Goal: Find specific page/section: Find specific page/section

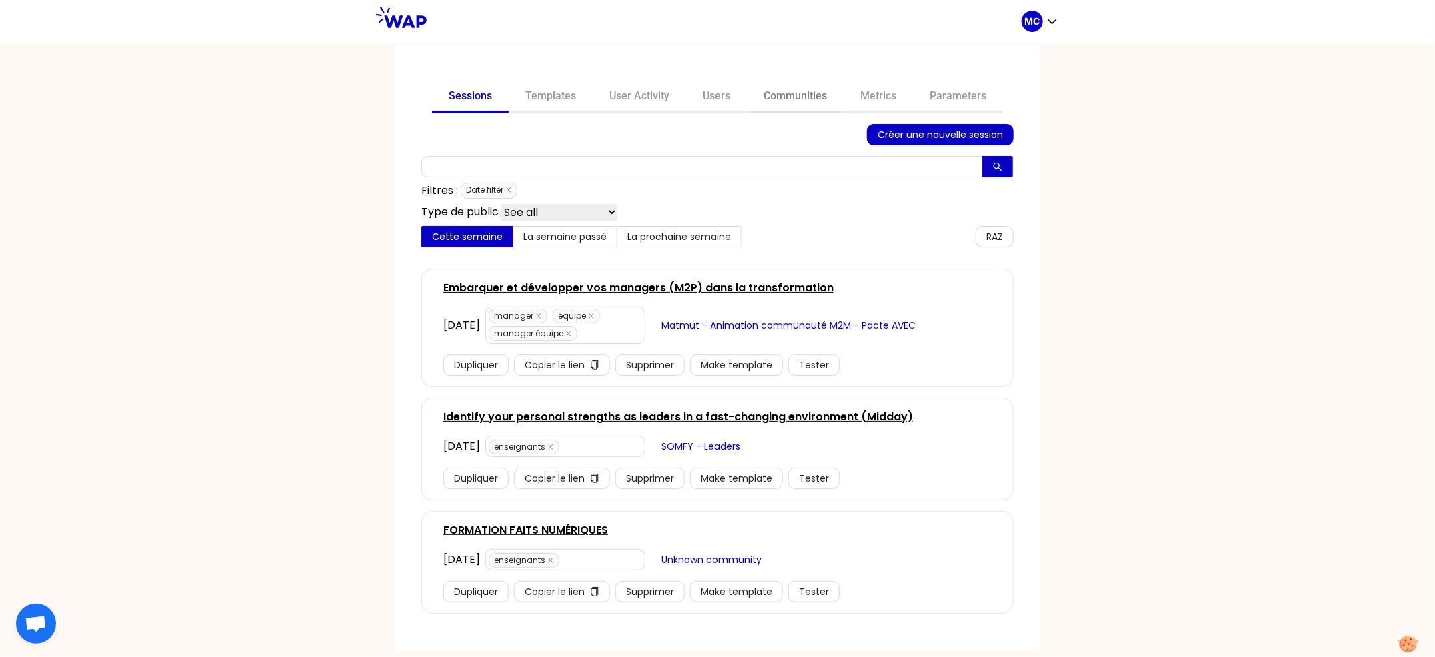
click at [835, 99] on link "Communities" at bounding box center [795, 97] width 97 height 32
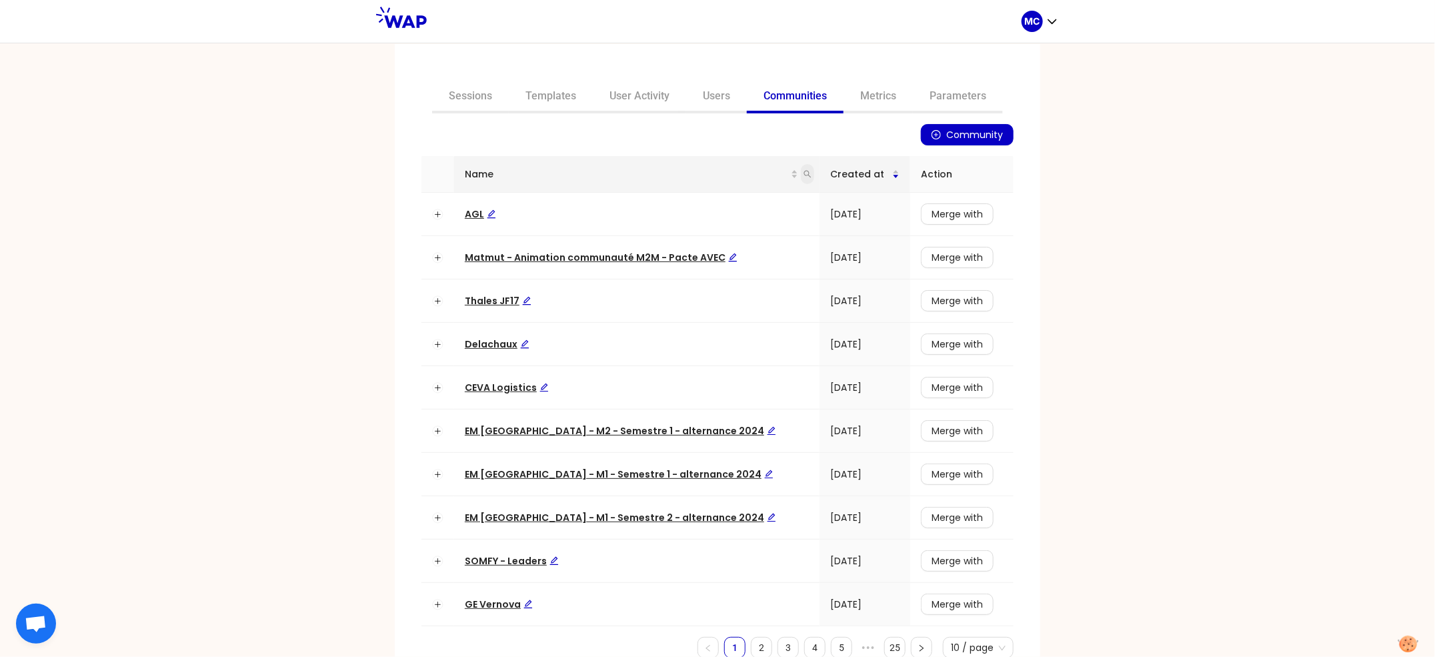
click at [801, 181] on span at bounding box center [807, 174] width 13 height 20
type input "dir"
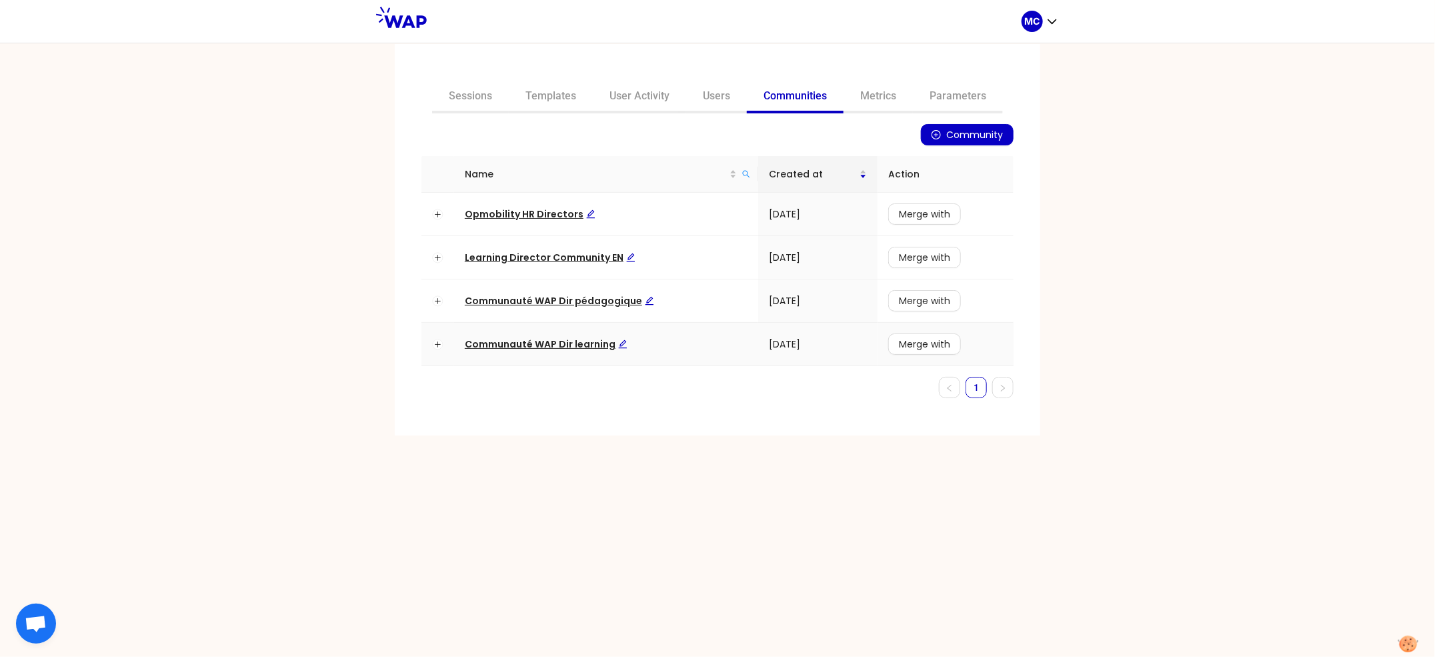
click at [569, 341] on span "Communauté WAP Dir learning" at bounding box center [546, 343] width 163 height 13
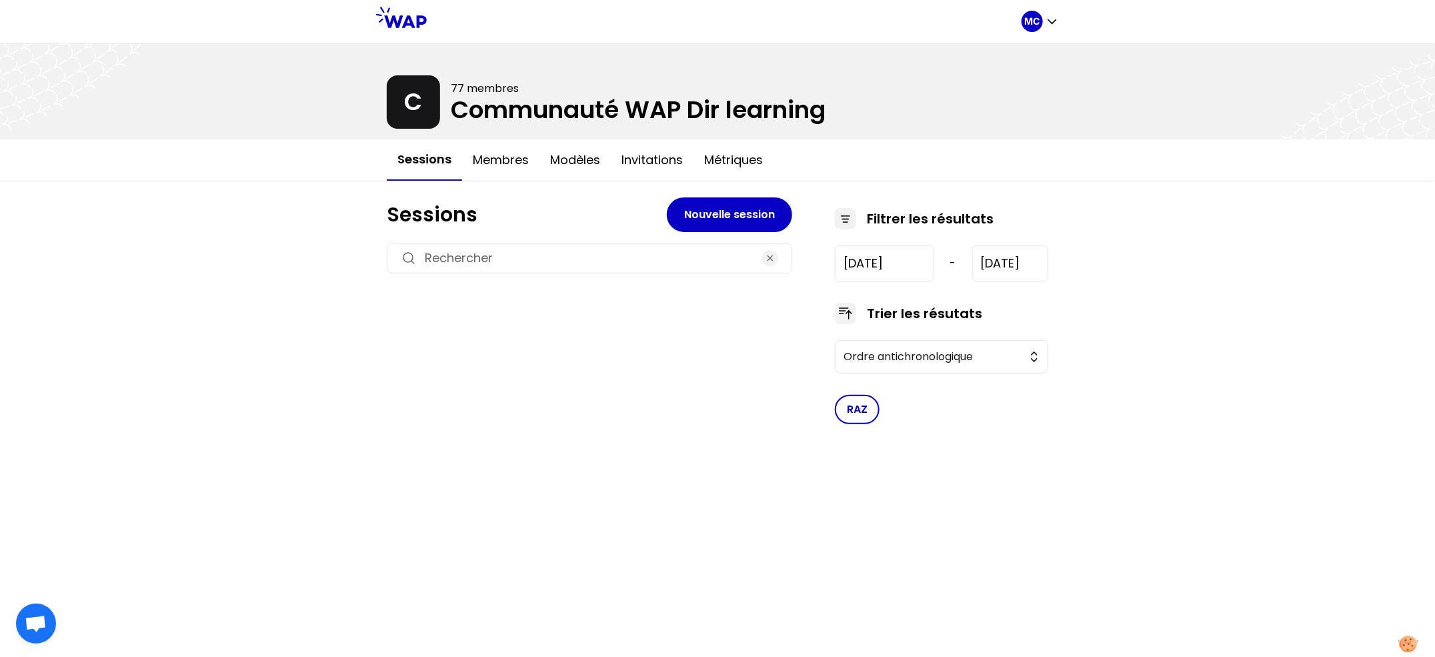
type input "[DATE]"
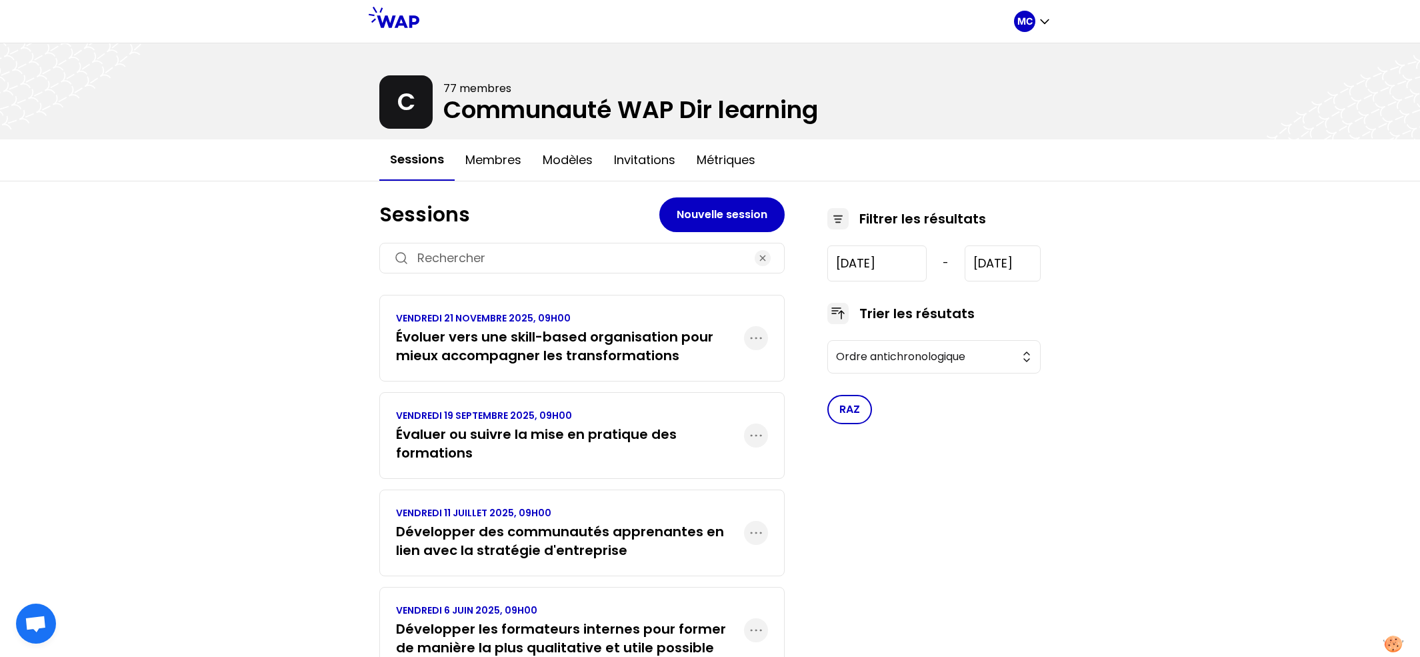
click at [525, 431] on h3 "Évaluer ou suivre la mise en pratique des formations" at bounding box center [570, 443] width 348 height 37
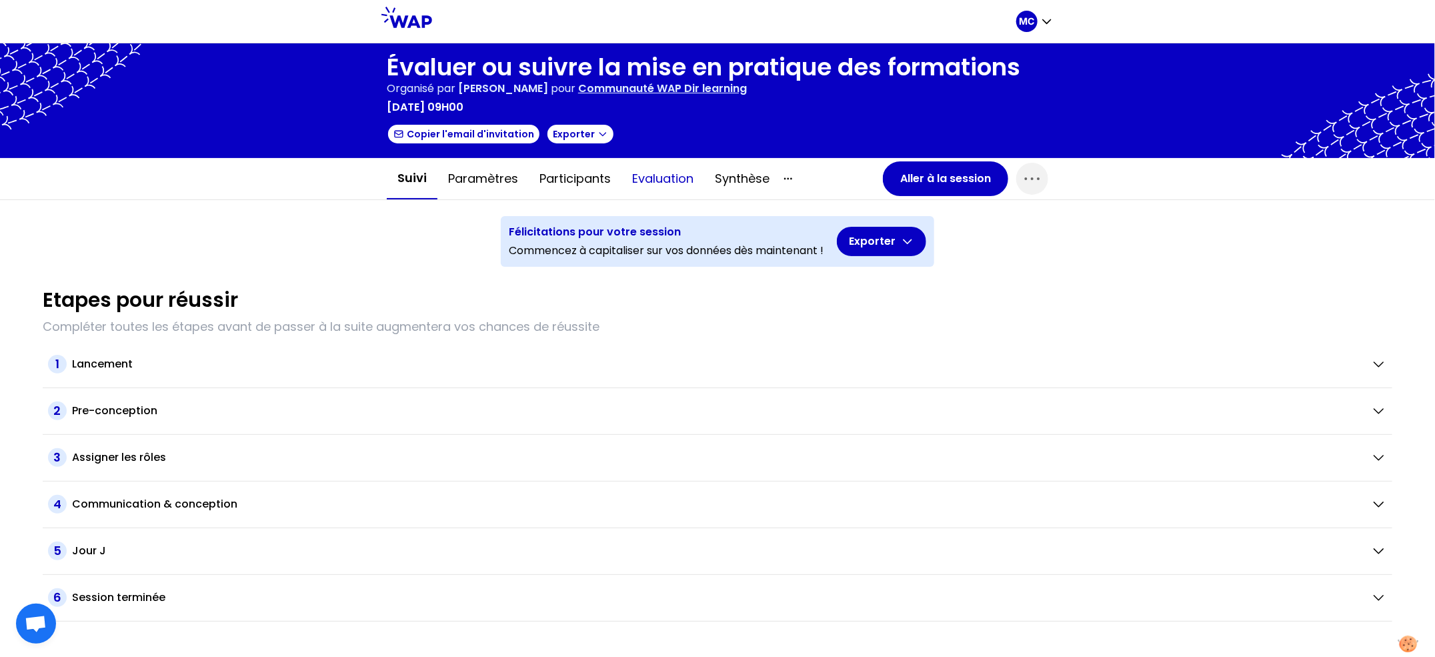
click at [673, 188] on button "Evaluation" at bounding box center [662, 179] width 83 height 40
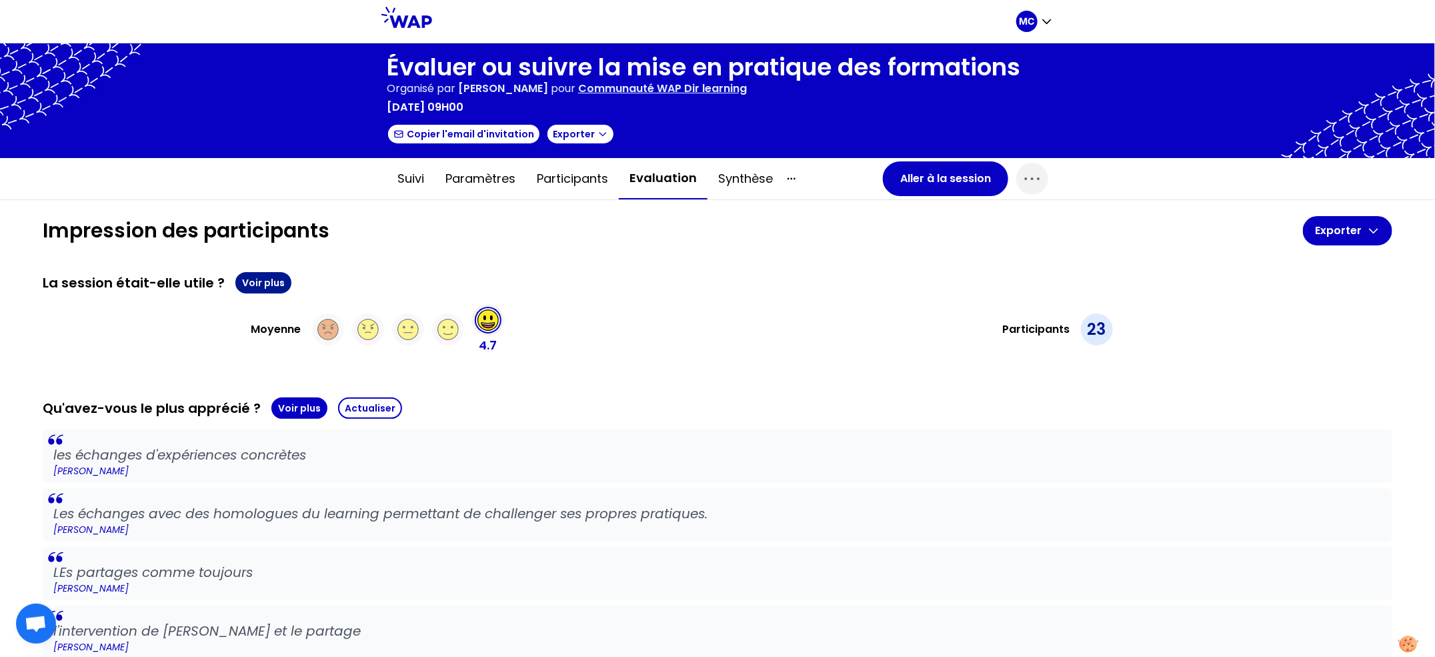
click at [263, 287] on button "Voir plus" at bounding box center [263, 282] width 56 height 21
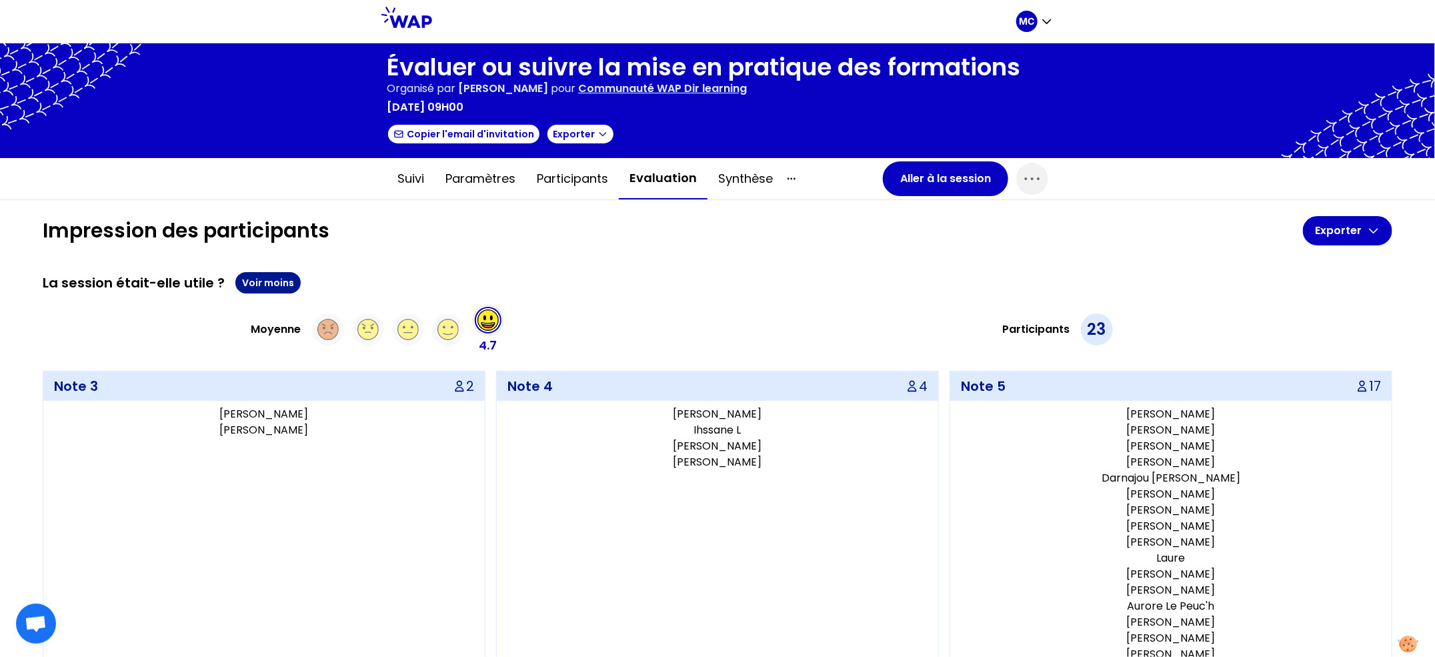
scroll to position [621, 0]
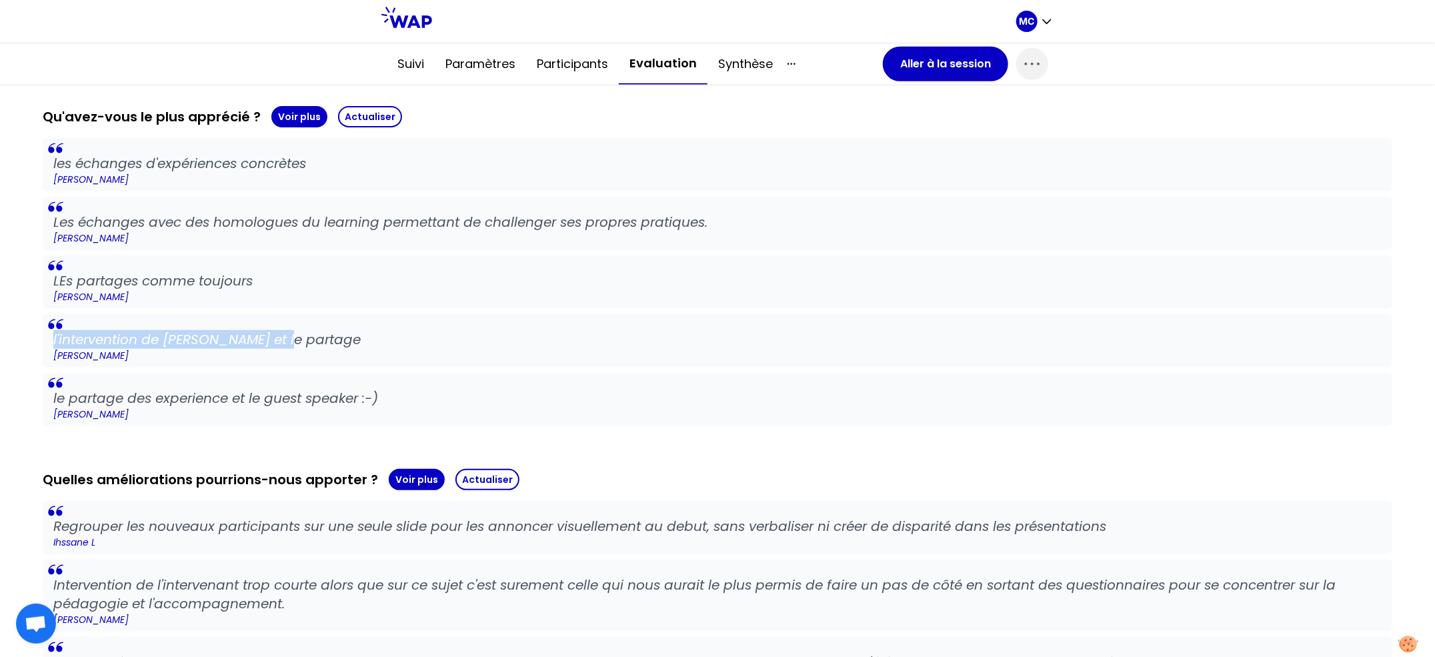
drag, startPoint x: 369, startPoint y: 327, endPoint x: 339, endPoint y: 339, distance: 32.1
click at [339, 339] on p "l'intervention de [PERSON_NAME] et le partage" at bounding box center [717, 339] width 1328 height 19
copy p "l'intervention de [PERSON_NAME] et le partage"
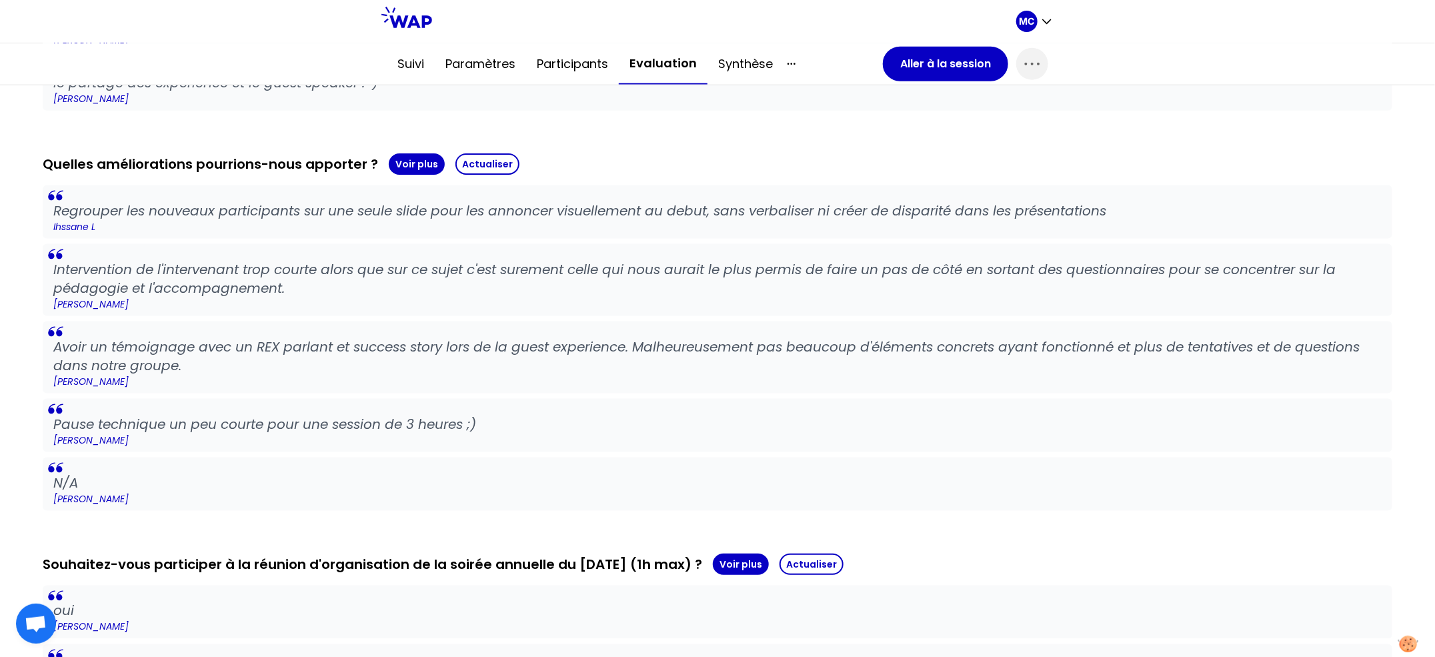
scroll to position [960, 0]
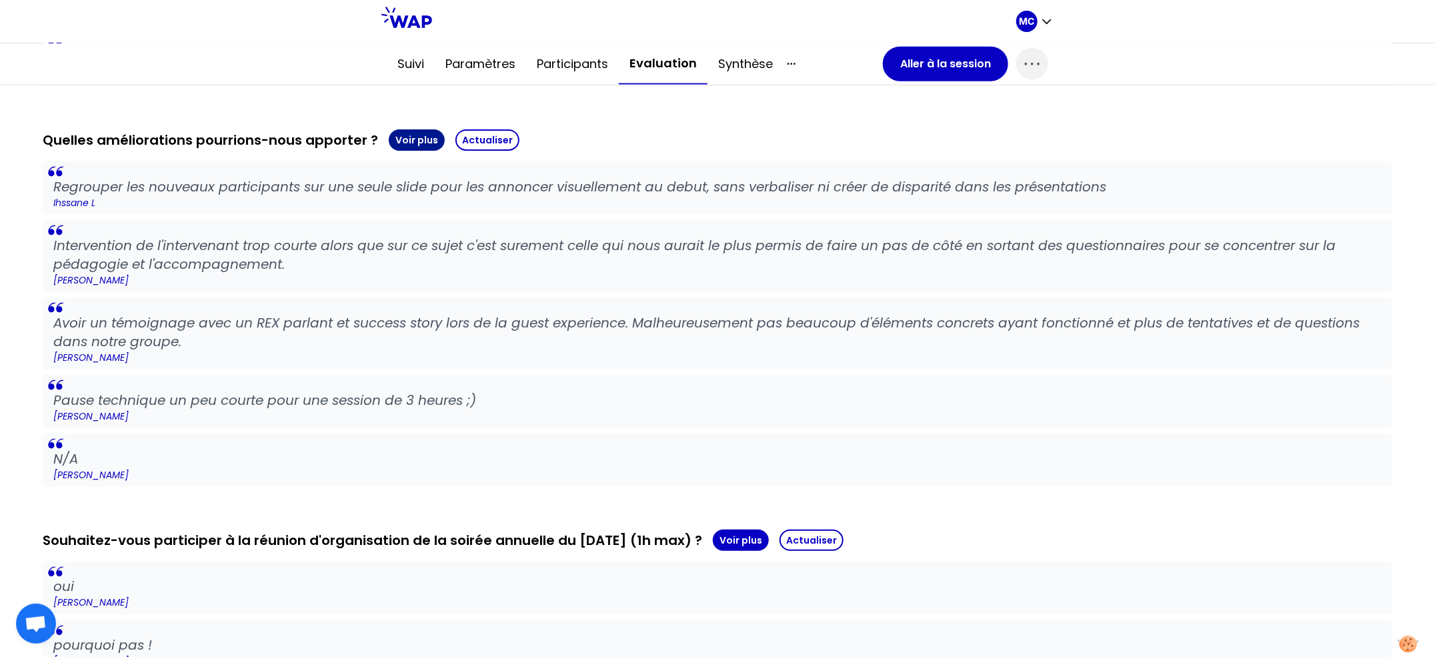
click at [411, 144] on button "Voir plus" at bounding box center [417, 139] width 56 height 21
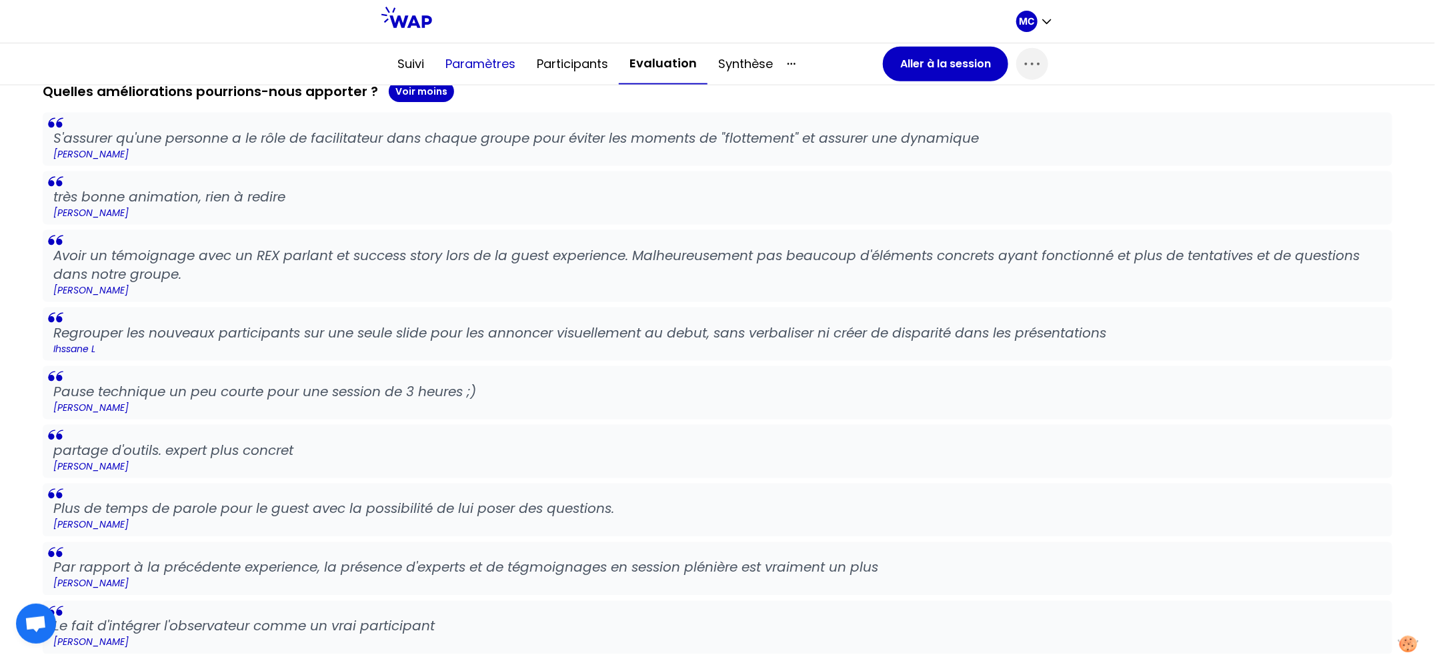
scroll to position [621, 0]
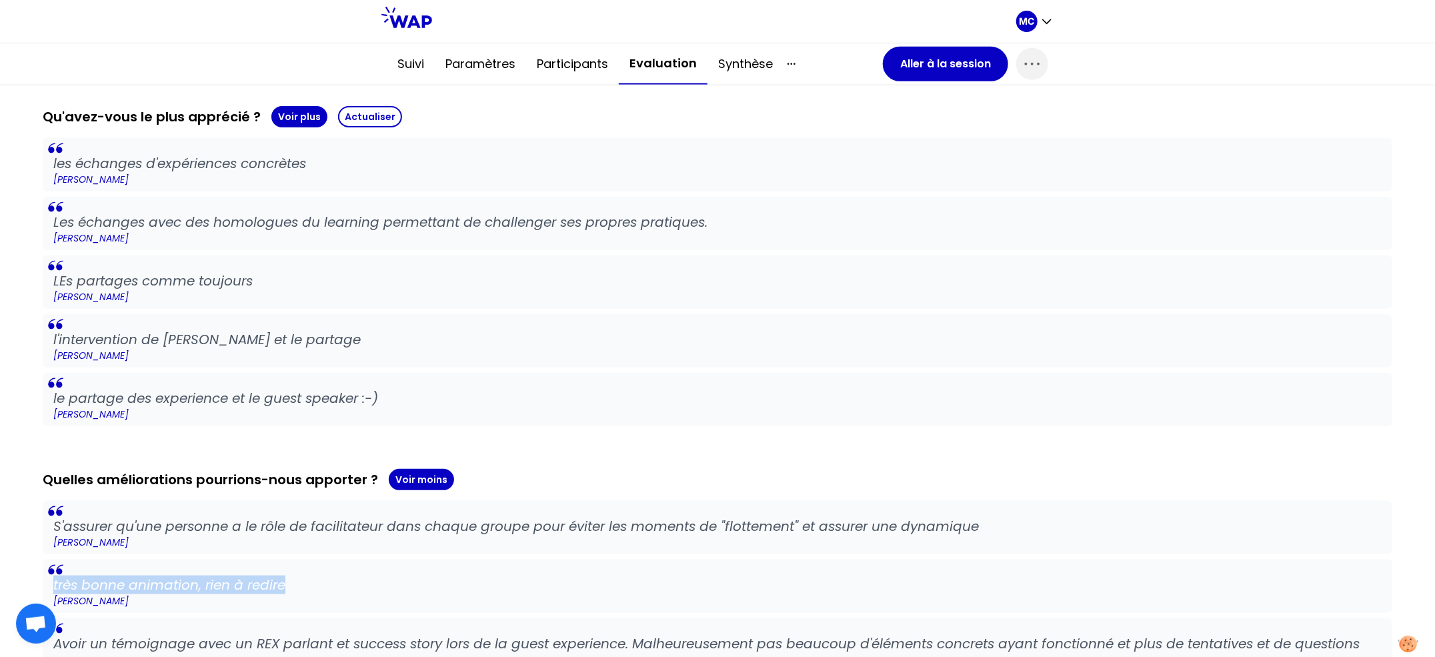
drag, startPoint x: 277, startPoint y: 581, endPoint x: 51, endPoint y: 582, distance: 226.7
click at [51, 582] on blockquote "très bonne animation, rien à redire [PERSON_NAME]" at bounding box center [717, 585] width 1349 height 53
copy p "très bonne animation, rien à redire"
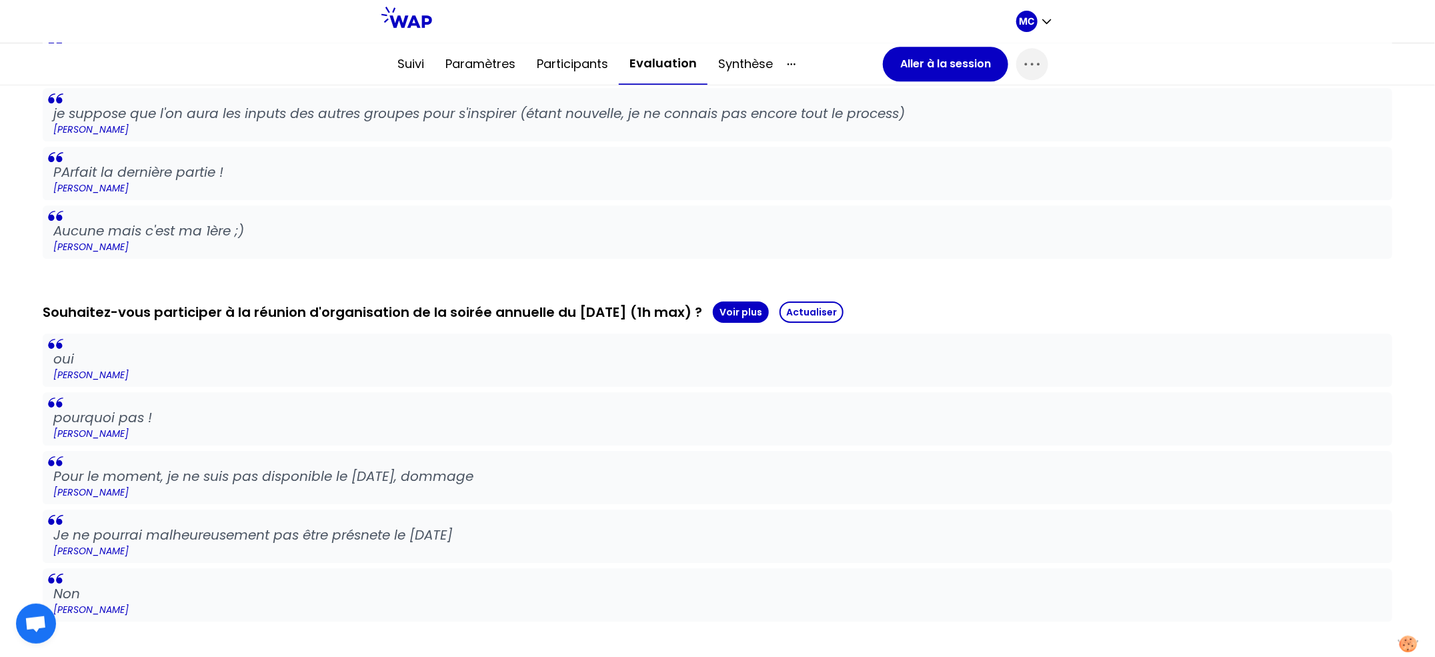
scroll to position [1932, 0]
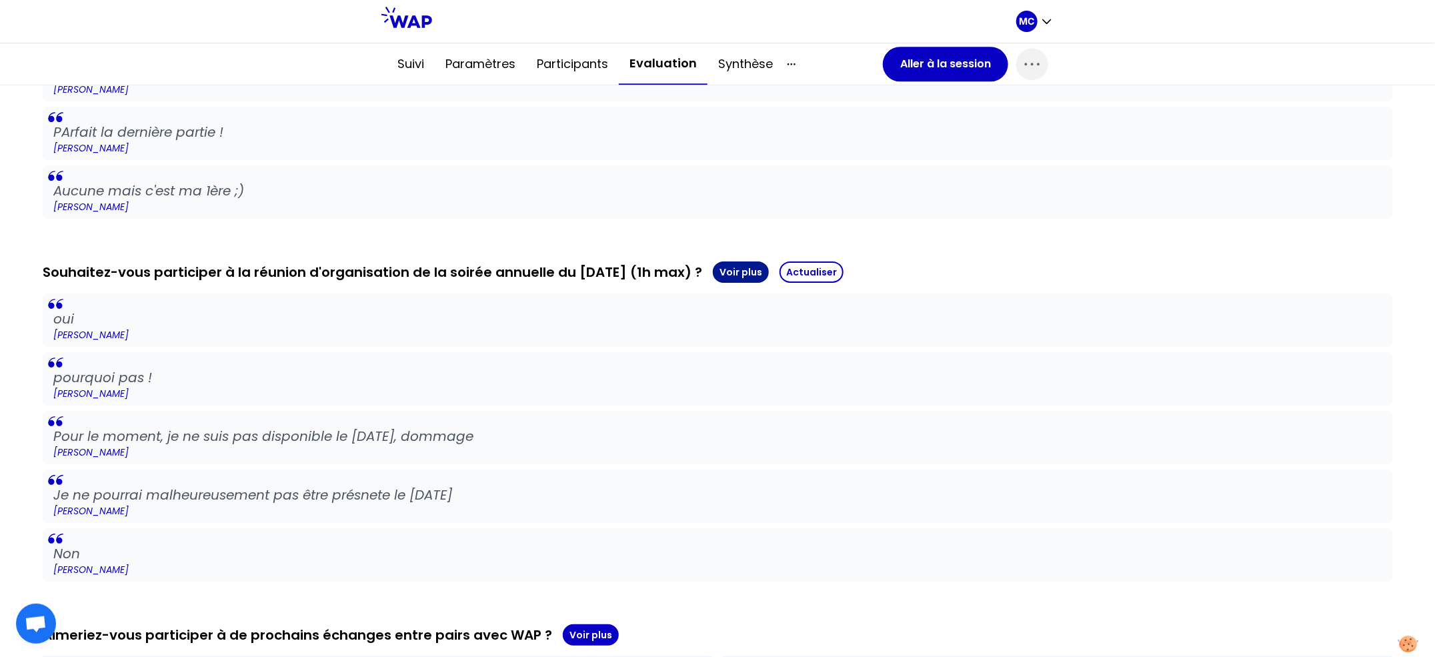
click at [764, 261] on button "Voir plus" at bounding box center [741, 271] width 56 height 21
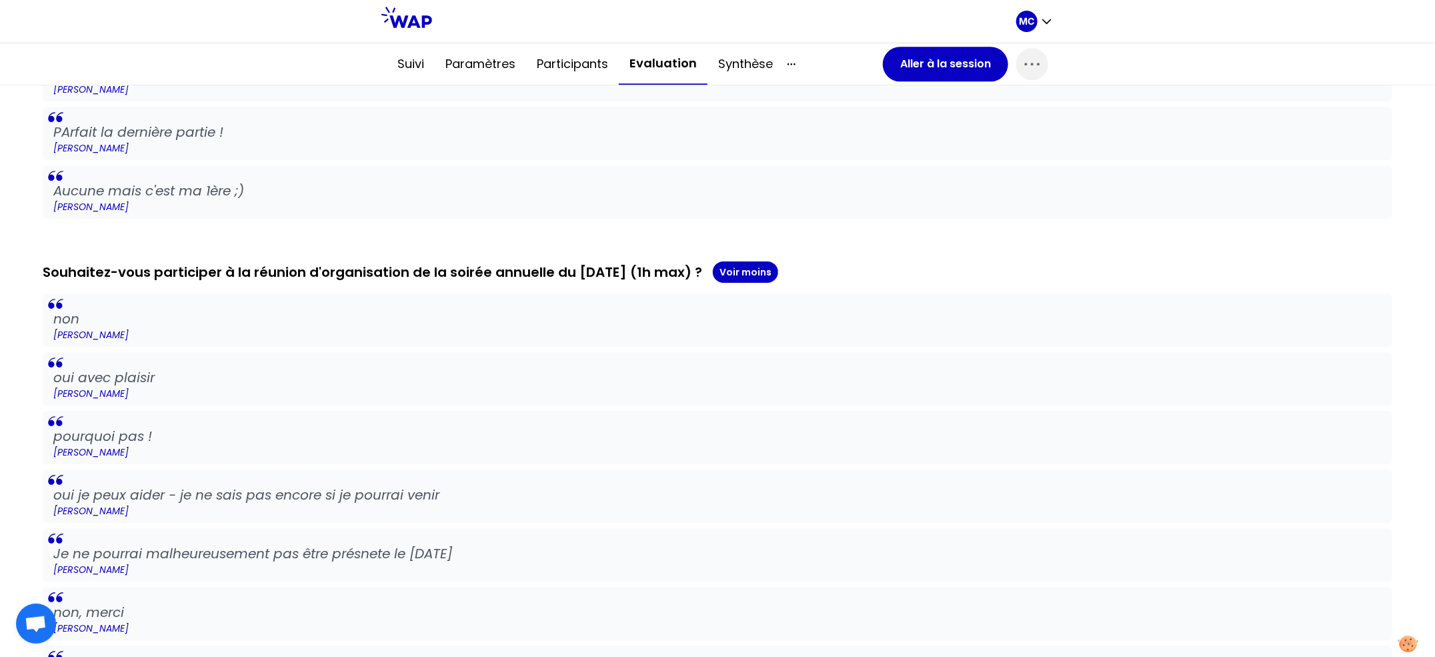
click at [665, 389] on p "[PERSON_NAME]" at bounding box center [717, 393] width 1328 height 13
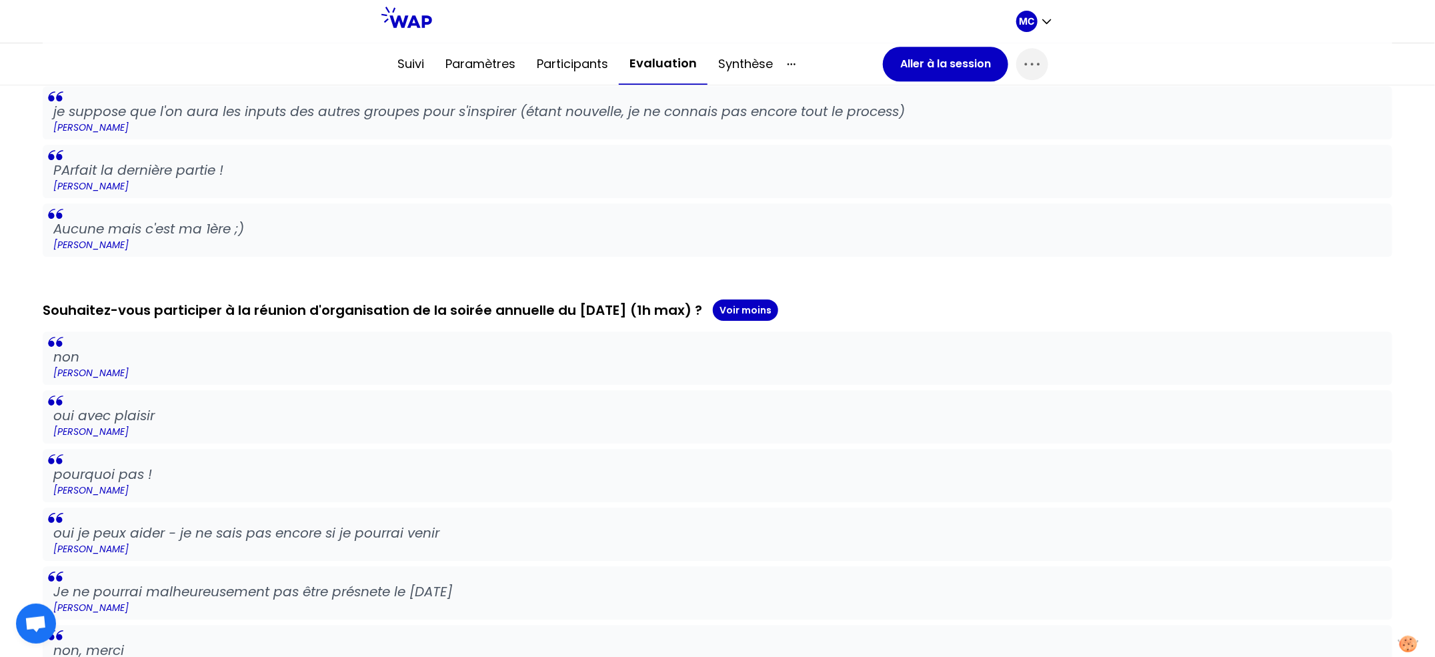
scroll to position [1890, 0]
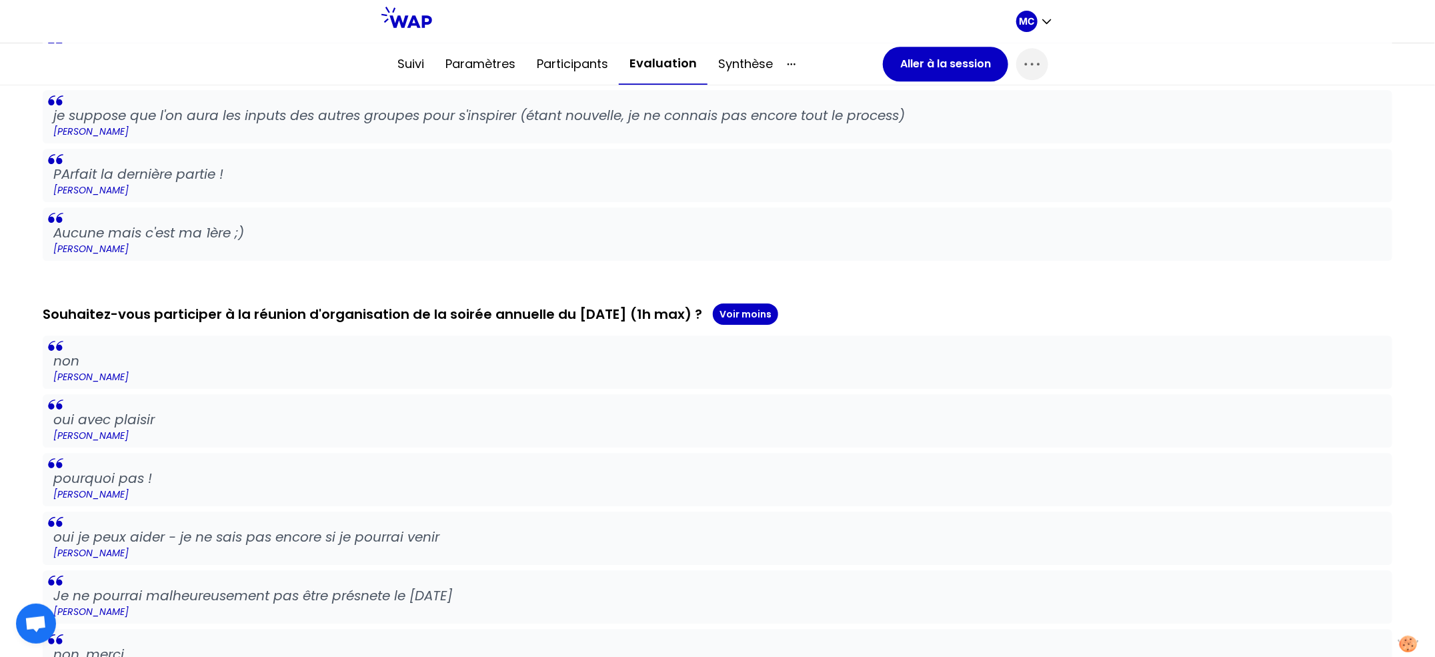
click at [379, 422] on p "oui avec plaisir" at bounding box center [717, 419] width 1328 height 19
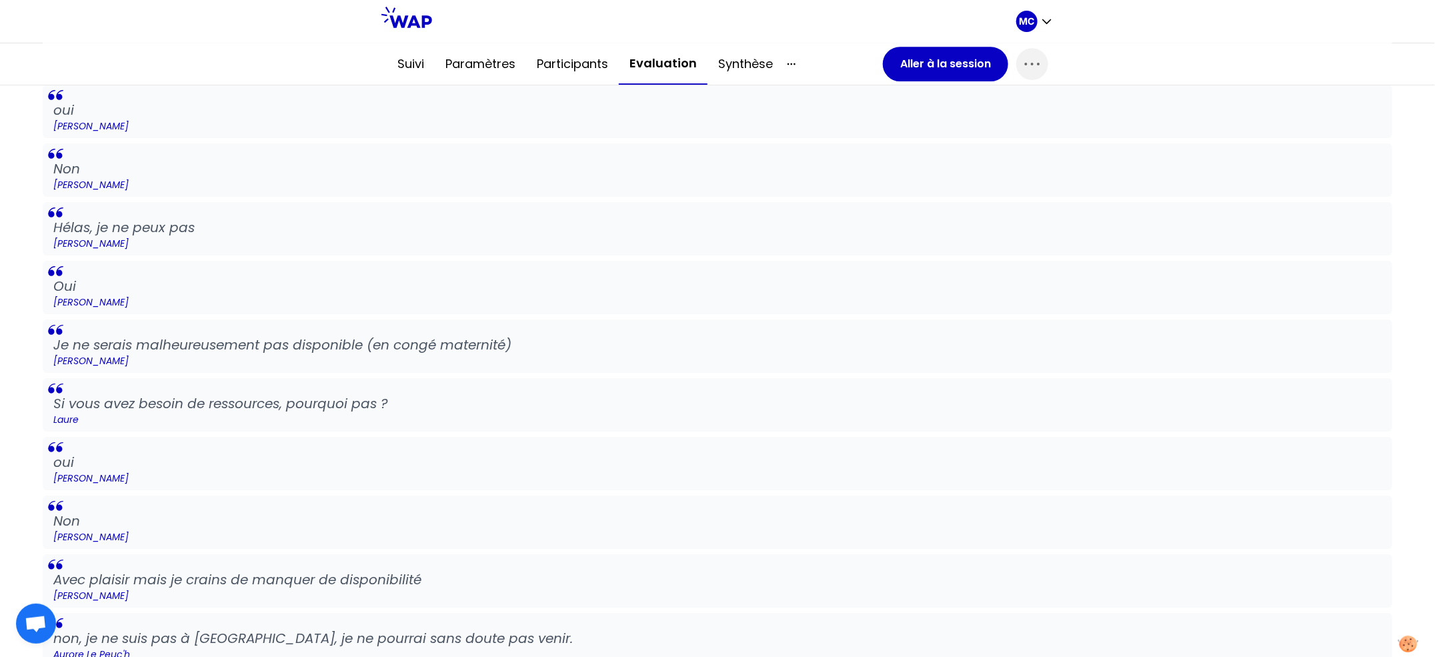
scroll to position [2913, 0]
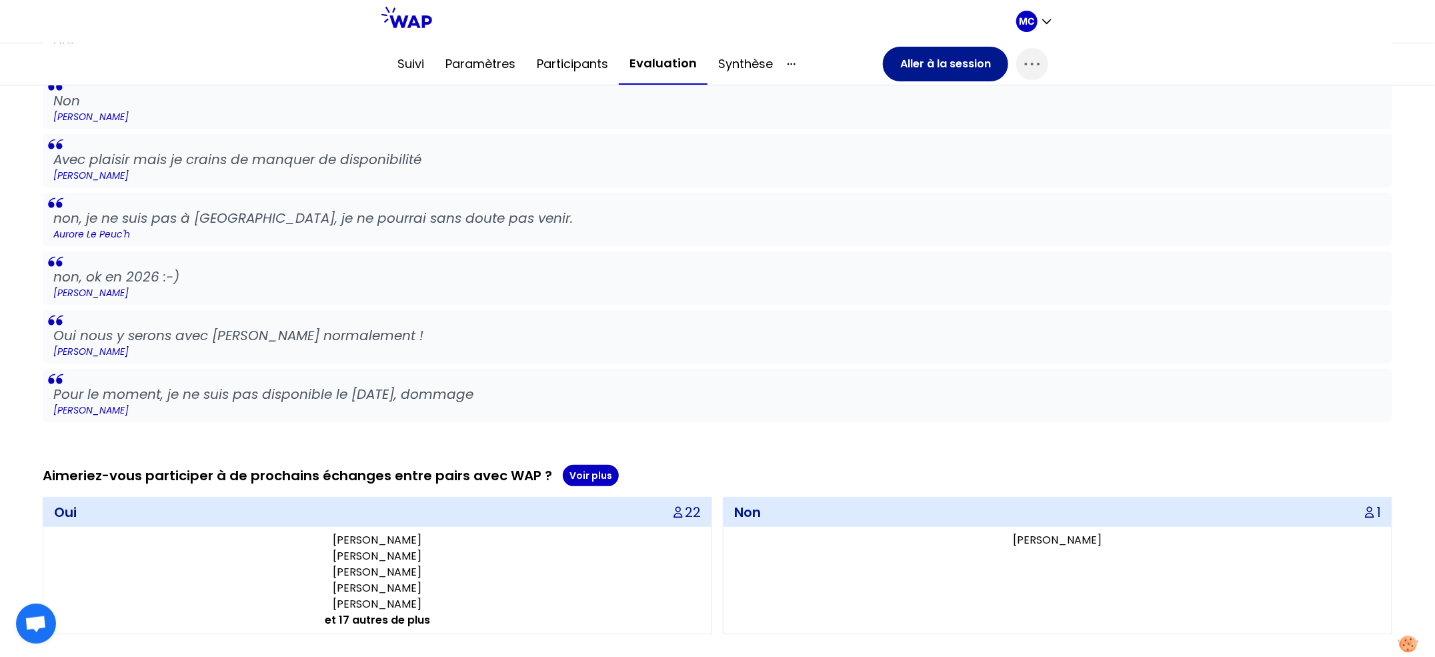
click at [931, 68] on button "Aller à la session" at bounding box center [945, 64] width 125 height 35
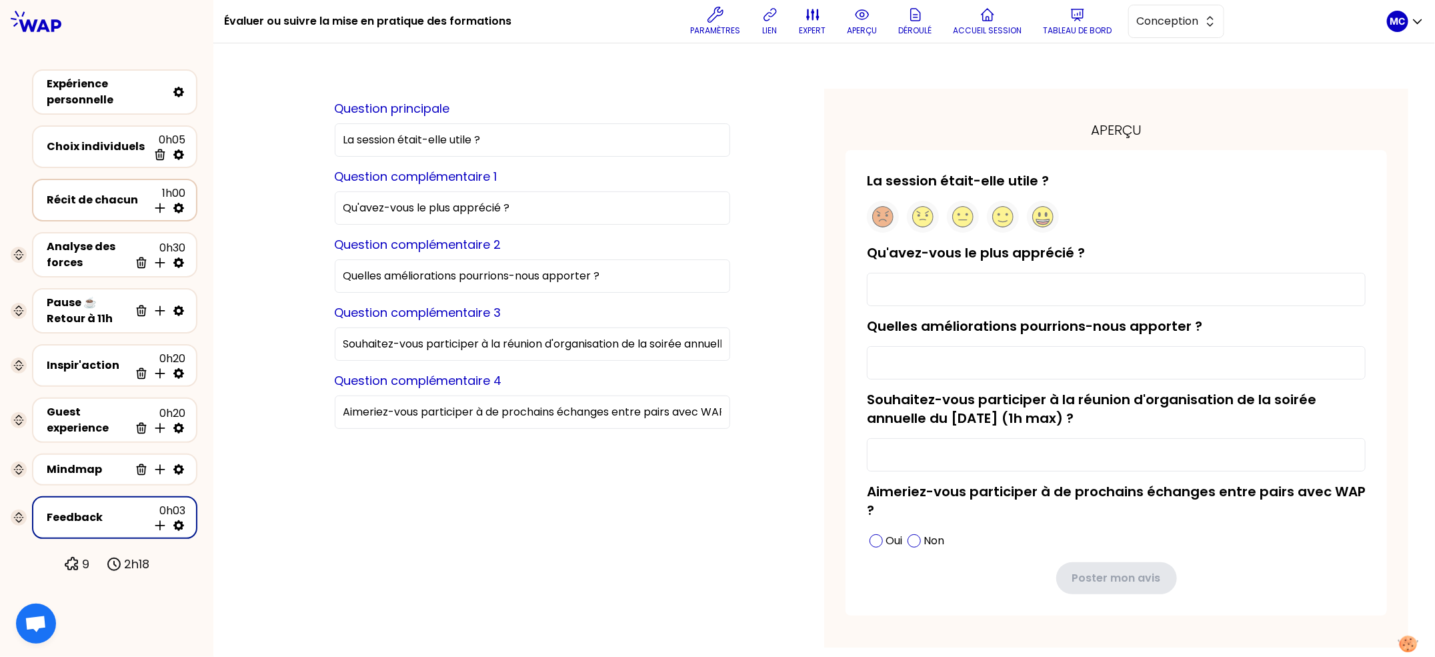
click at [102, 208] on div "Récit de chacun 1h00 Insérer une activité en dessous" at bounding box center [114, 199] width 141 height 29
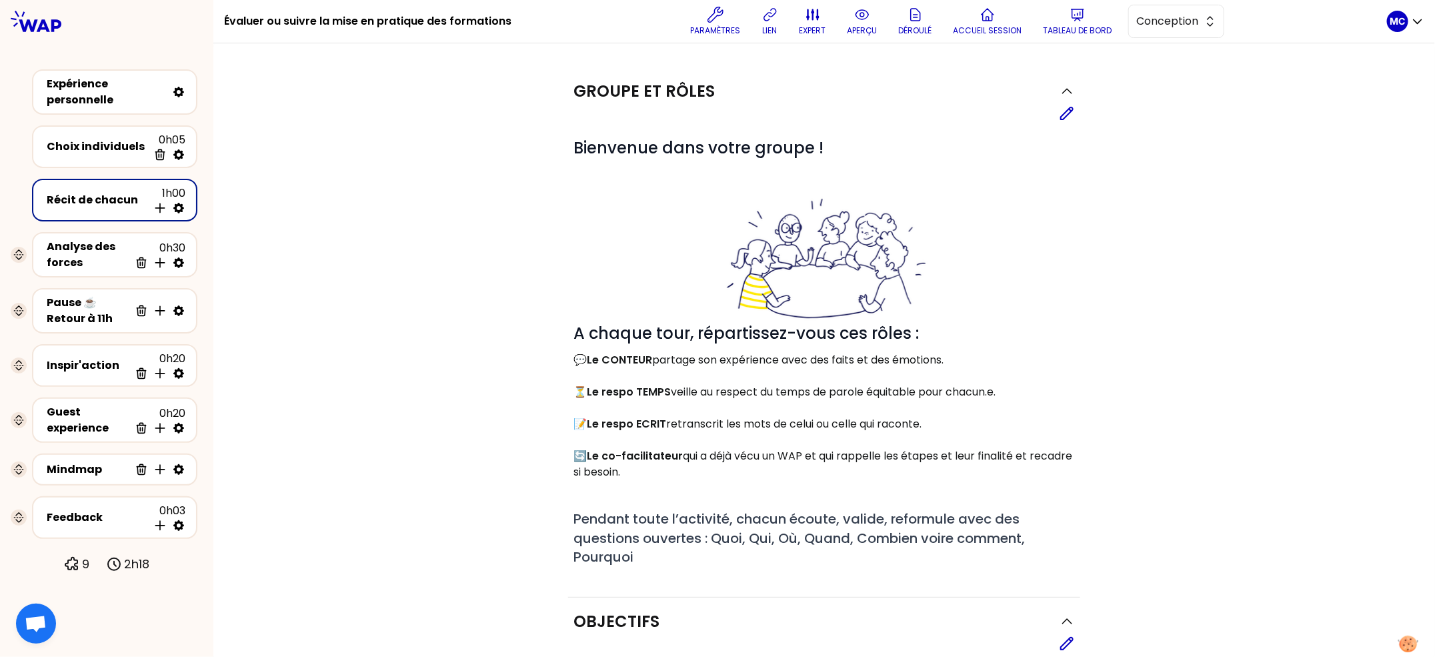
click at [1149, 43] on div "Groupe et rôles Editer # Bienvenue dans votre groupe ! # A chaque tour, réparti…" at bounding box center [823, 577] width 1221 height 1069
click at [1167, 31] on button "Conception" at bounding box center [1176, 21] width 96 height 33
click at [1159, 75] on span "Facilitation" at bounding box center [1183, 76] width 57 height 16
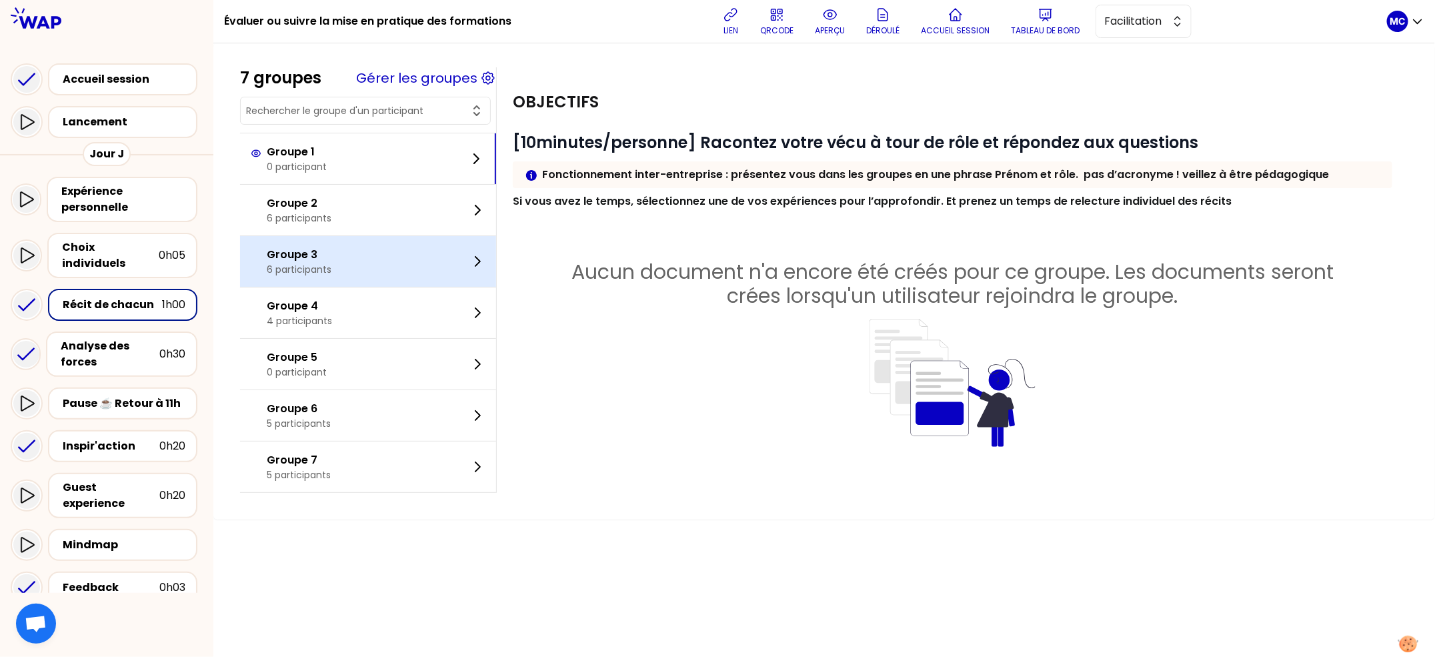
click at [450, 251] on div "Groupe 3 6 participants" at bounding box center [368, 261] width 256 height 51
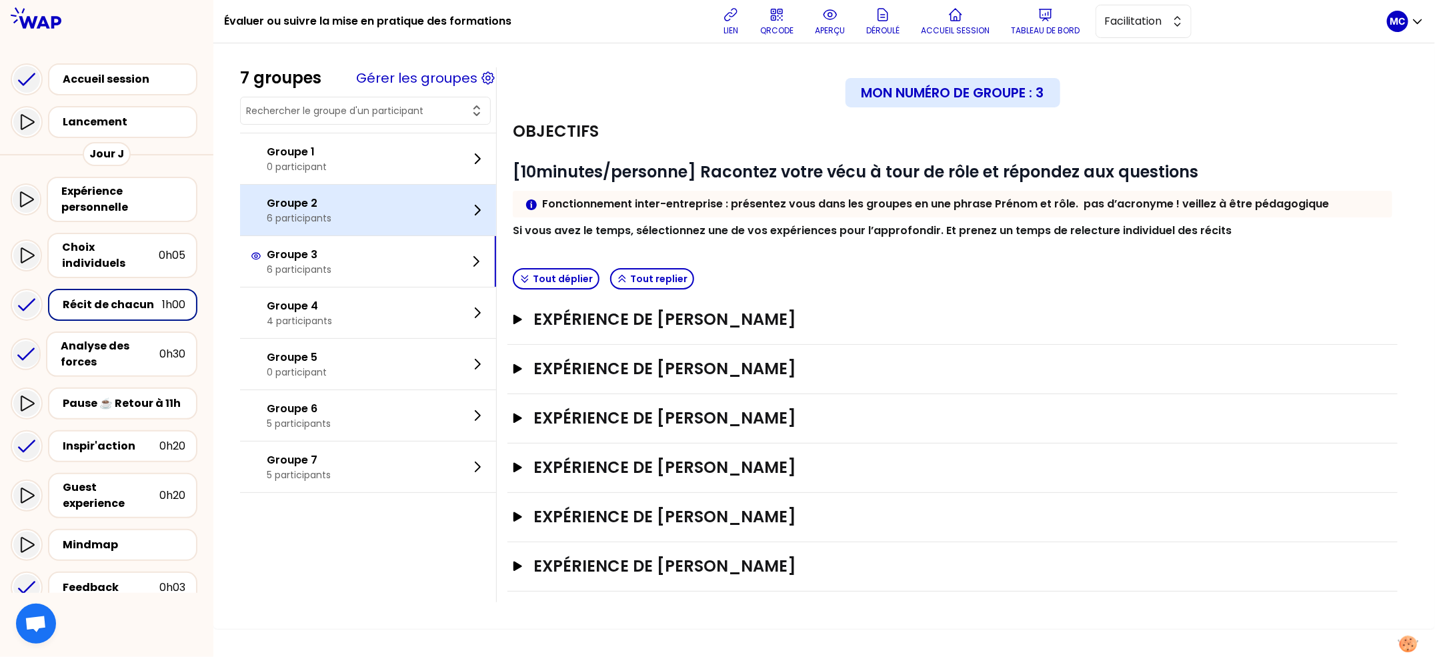
click at [437, 224] on div "Groupe 2 6 participants" at bounding box center [368, 210] width 256 height 51
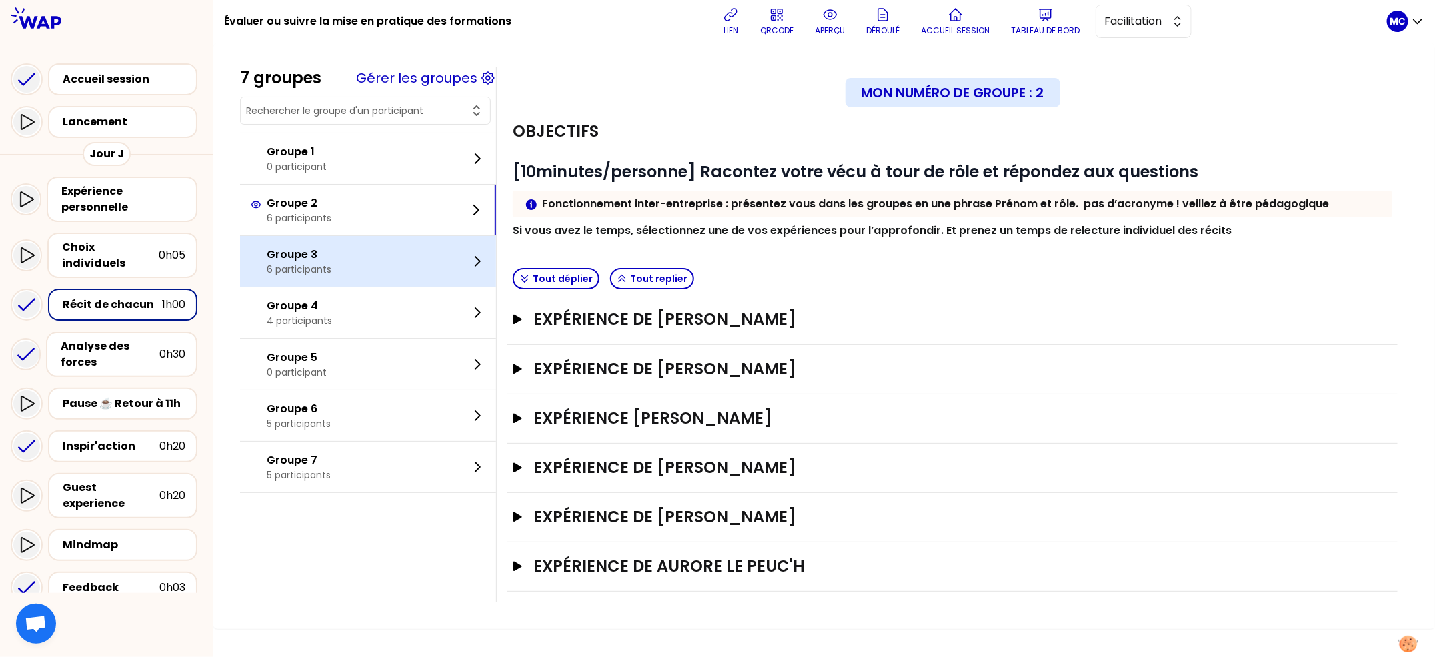
click at [425, 273] on div "Groupe 3 6 participants" at bounding box center [368, 261] width 256 height 51
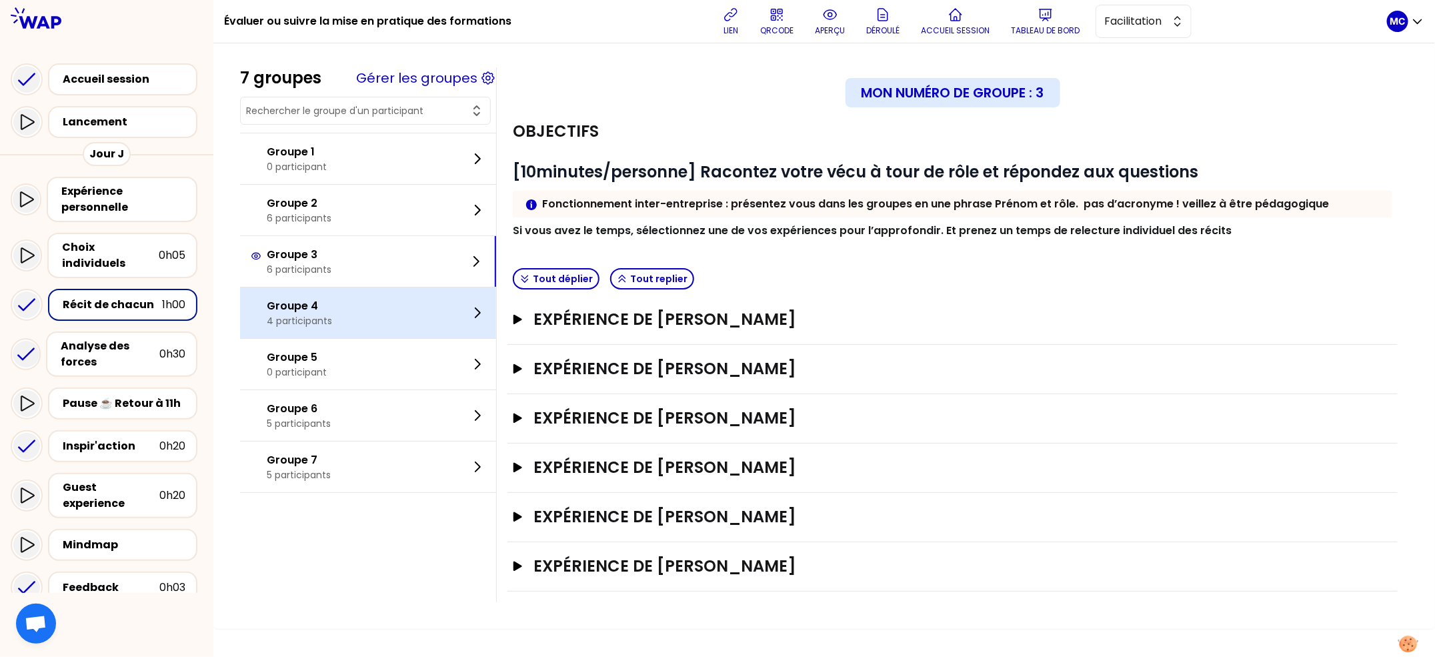
click at [431, 328] on div "Groupe 4 4 participants" at bounding box center [368, 312] width 256 height 51
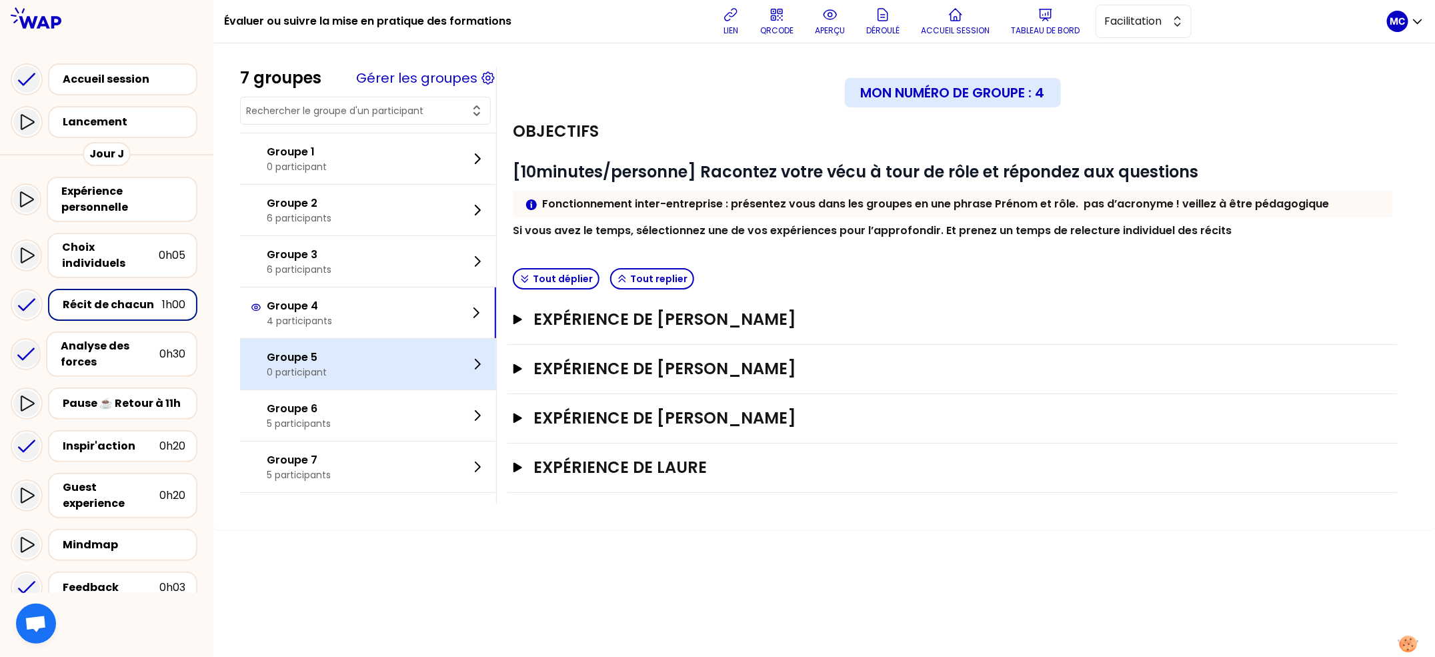
click at [405, 377] on div "Groupe 5 0 participant" at bounding box center [368, 364] width 256 height 51
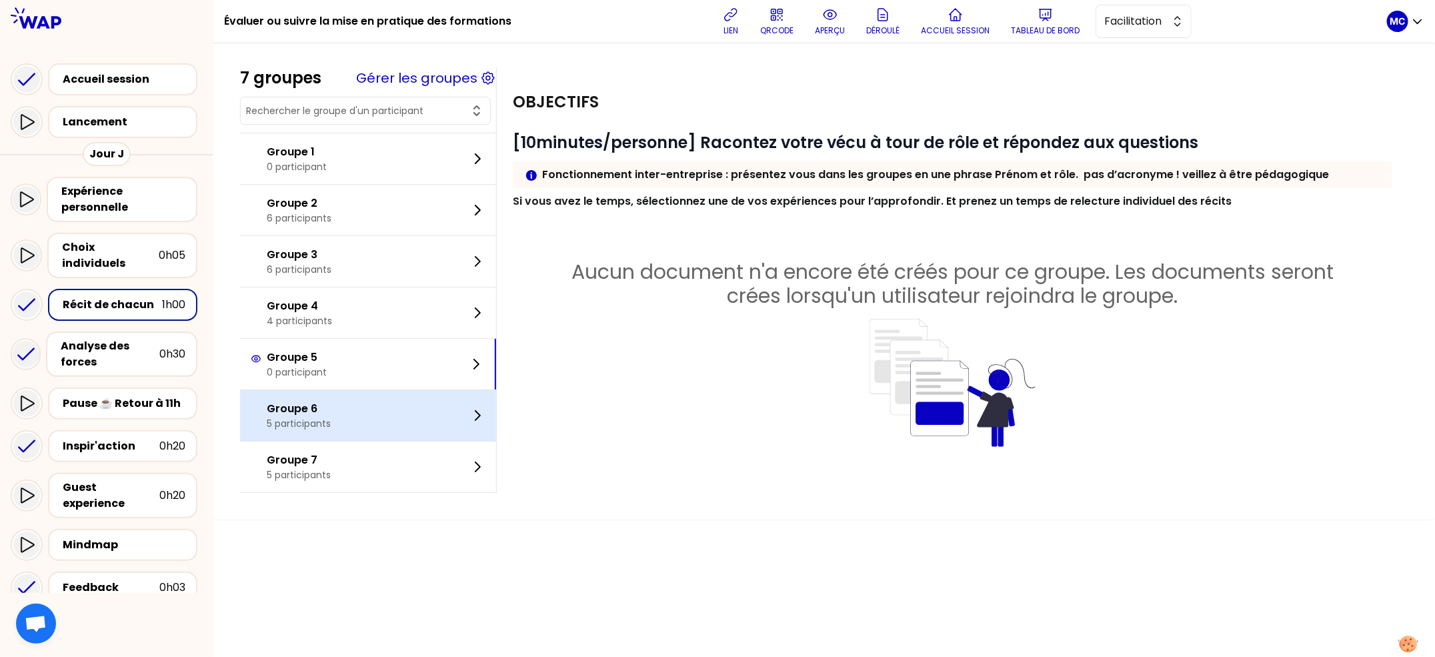
click at [405, 399] on div "Groupe 6 5 participants" at bounding box center [368, 415] width 256 height 51
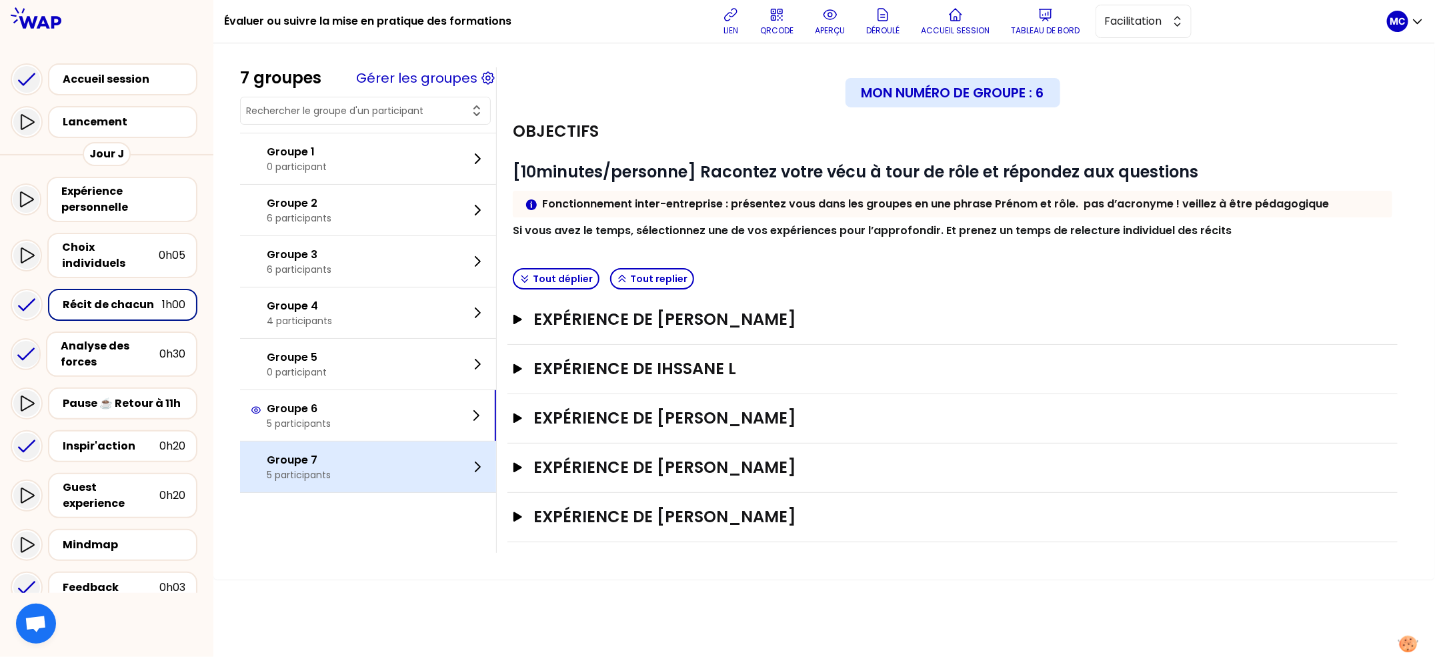
click at [427, 467] on div "Groupe 7 5 participants" at bounding box center [368, 466] width 256 height 51
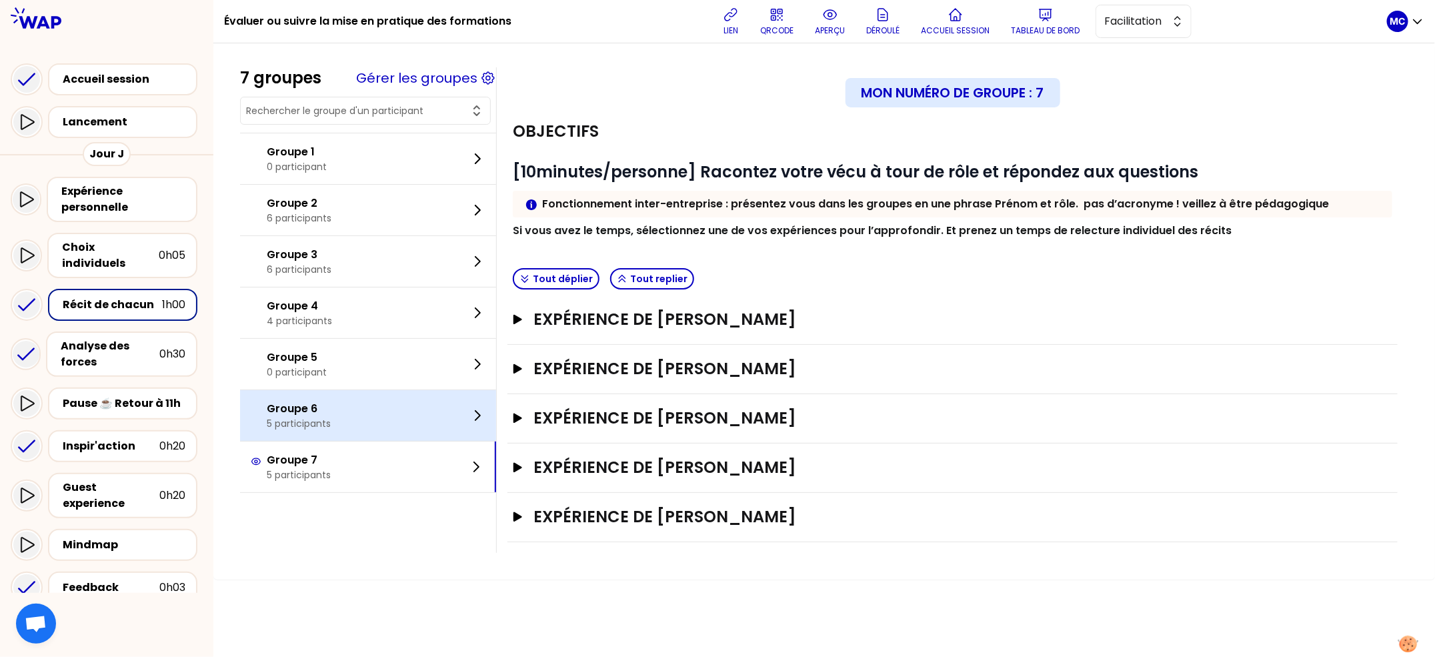
click at [402, 401] on div "Groupe 6 5 participants" at bounding box center [368, 415] width 256 height 51
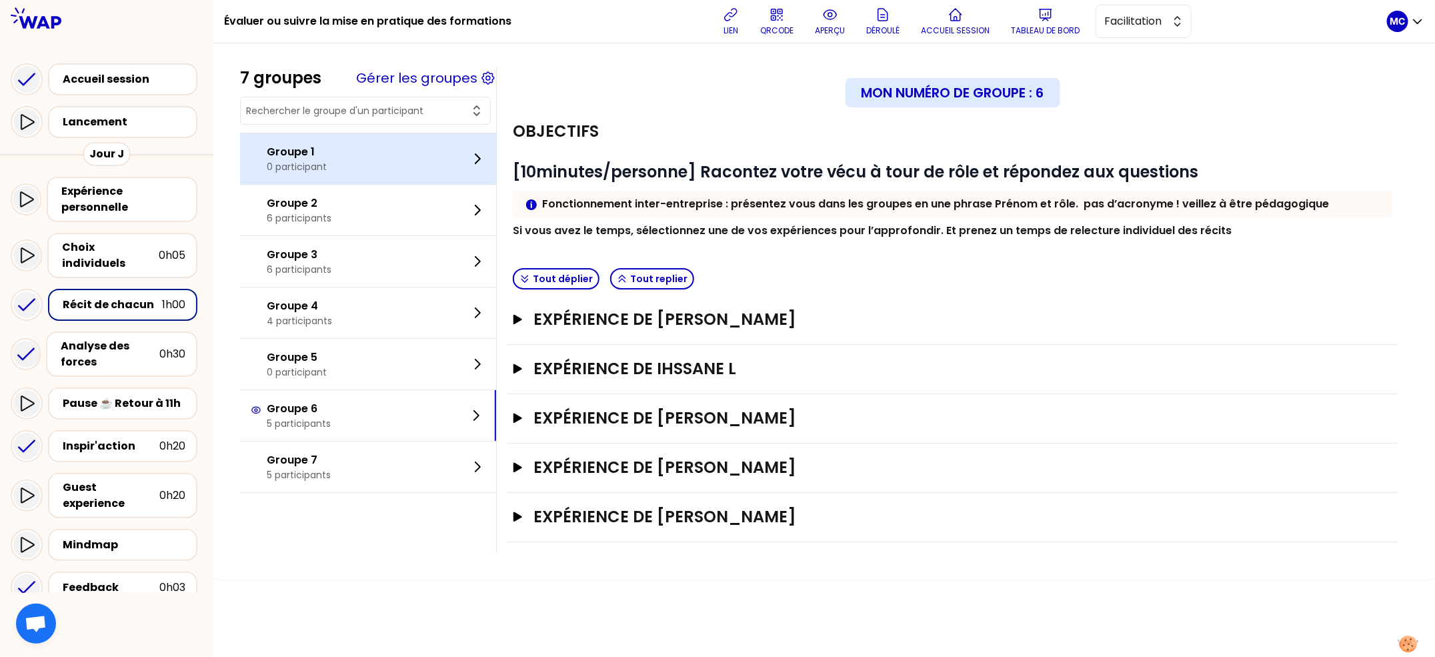
click at [369, 177] on div "Groupe 1 0 participant" at bounding box center [368, 158] width 256 height 51
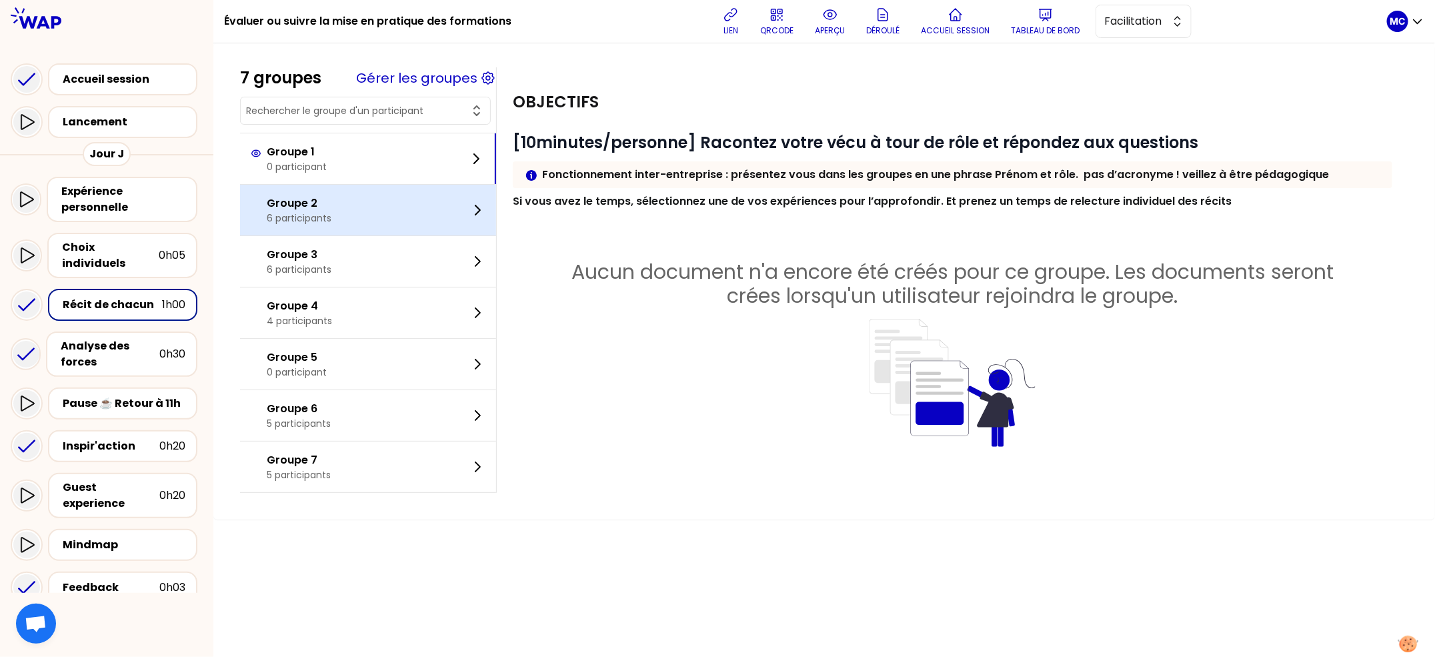
click at [365, 206] on div "Groupe 2 6 participants" at bounding box center [368, 210] width 256 height 51
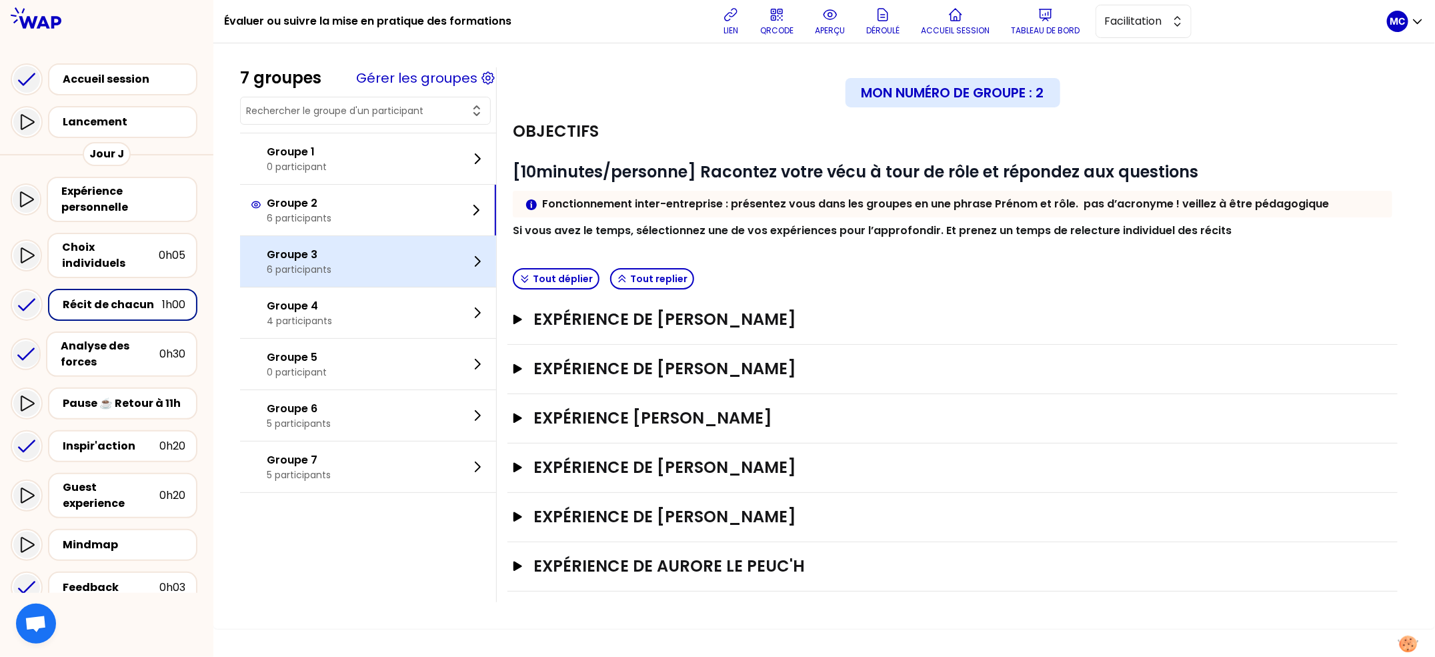
click at [369, 270] on div "Groupe 3 6 participants" at bounding box center [368, 261] width 256 height 51
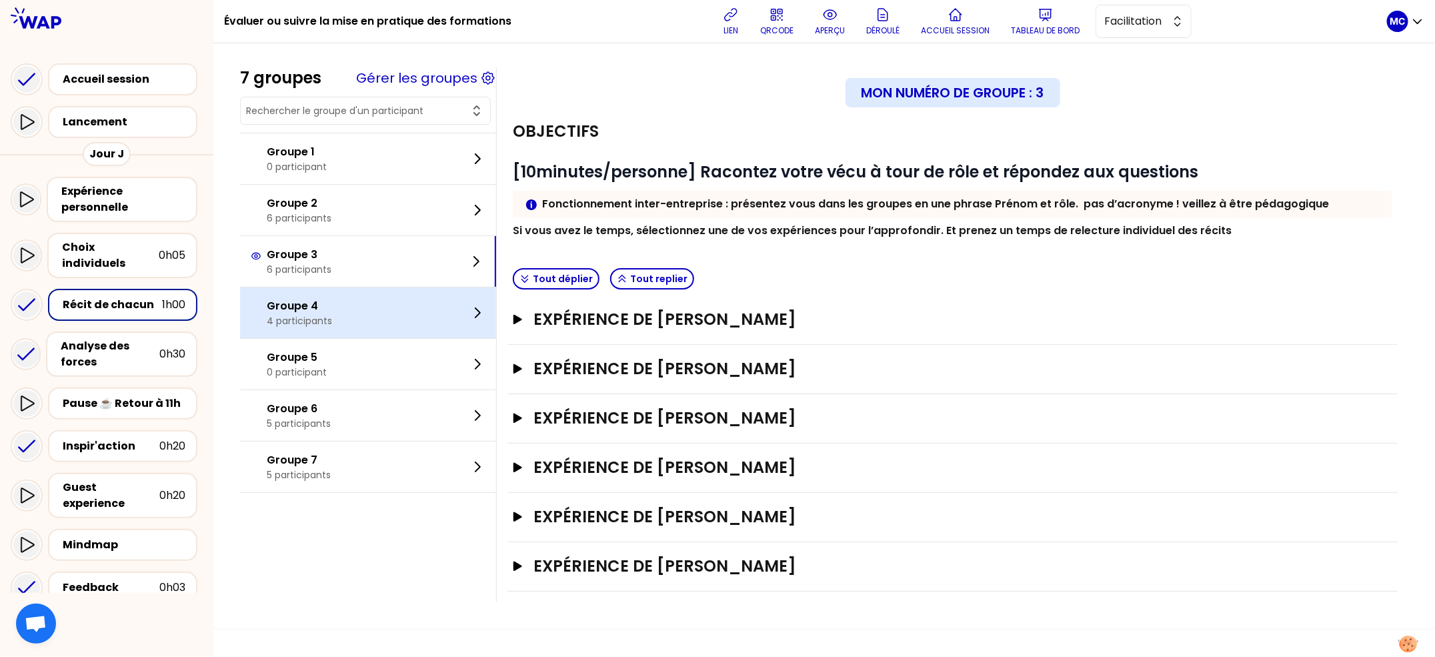
click at [407, 327] on div "Groupe 4 4 participants" at bounding box center [368, 312] width 256 height 51
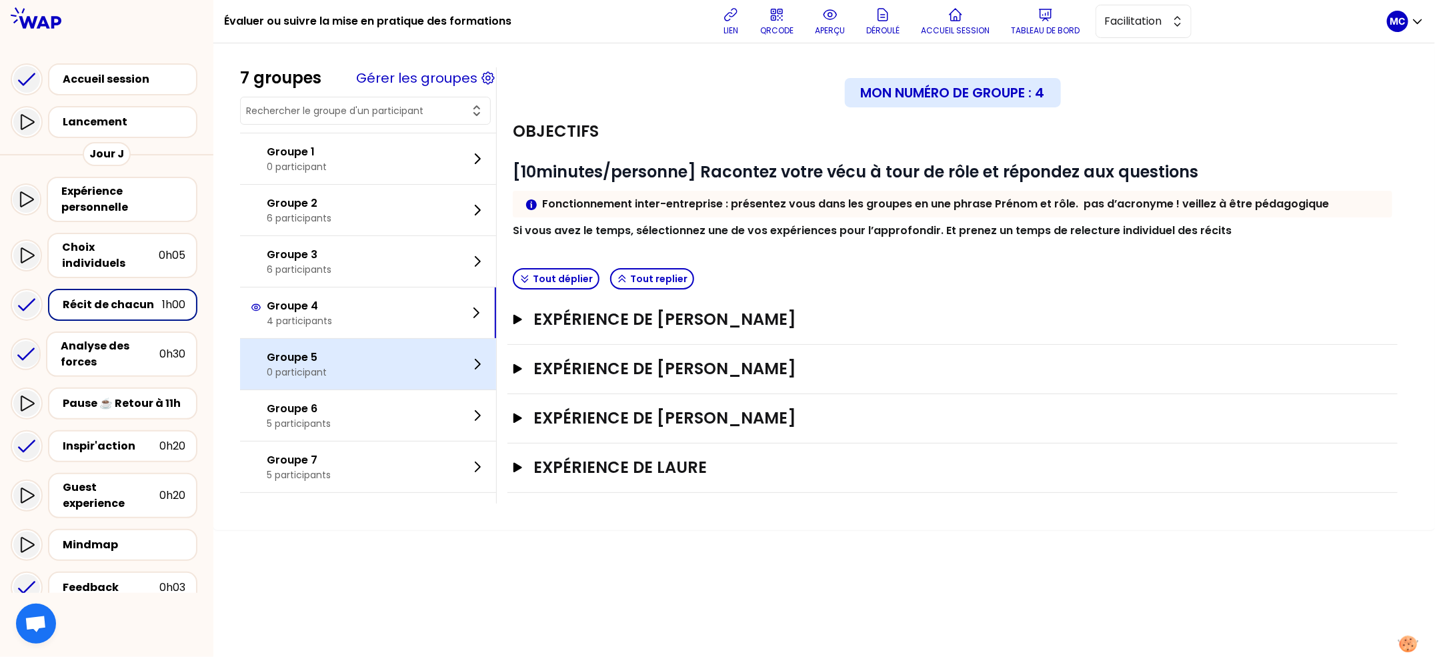
click at [408, 362] on div "Groupe 5 0 participant" at bounding box center [368, 364] width 256 height 51
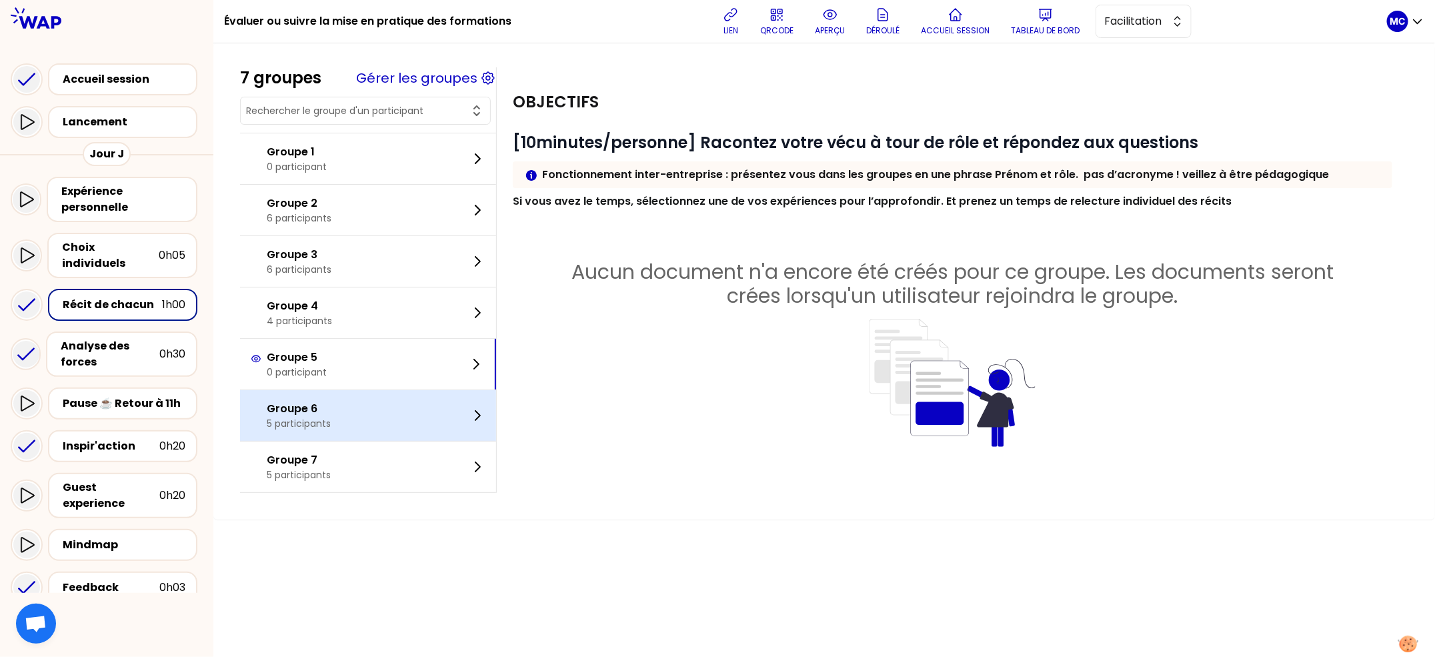
drag, startPoint x: 388, startPoint y: 460, endPoint x: 403, endPoint y: 436, distance: 28.1
click at [389, 459] on div "Groupe 7 5 participants" at bounding box center [368, 466] width 256 height 51
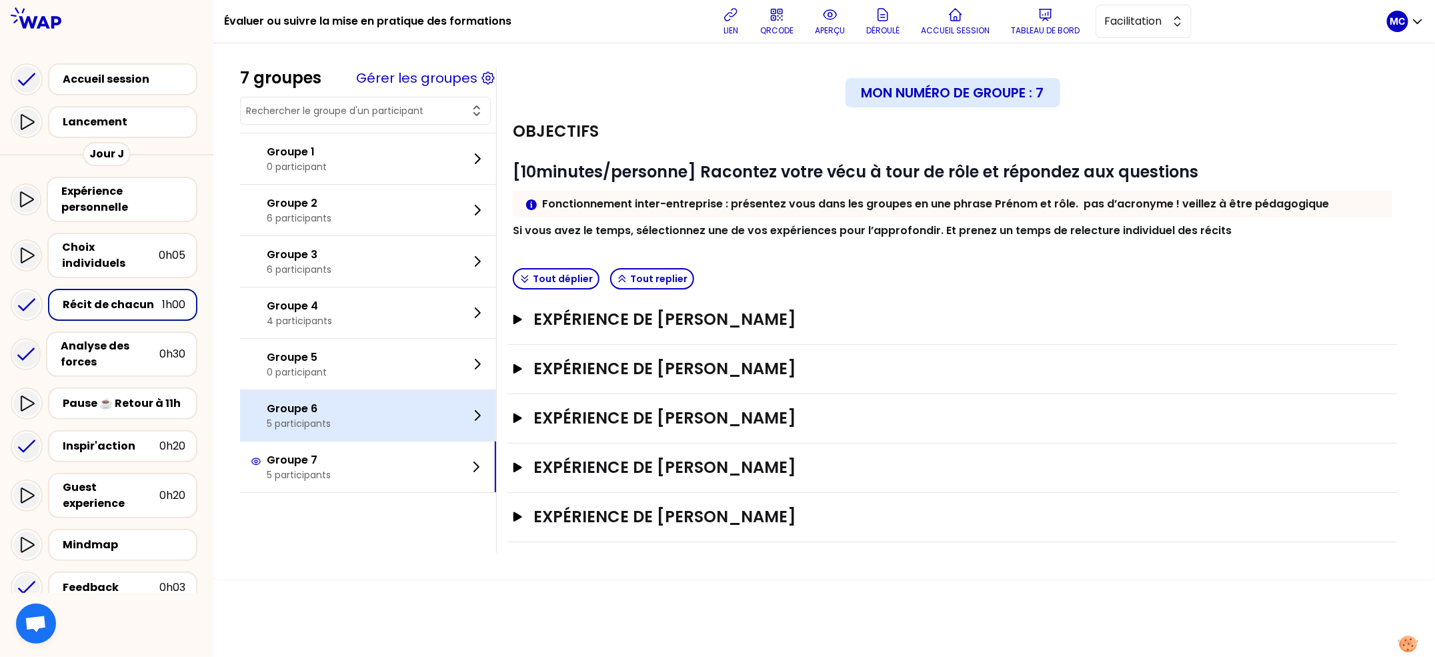
click at [409, 421] on div "Groupe 6 5 participants" at bounding box center [368, 415] width 256 height 51
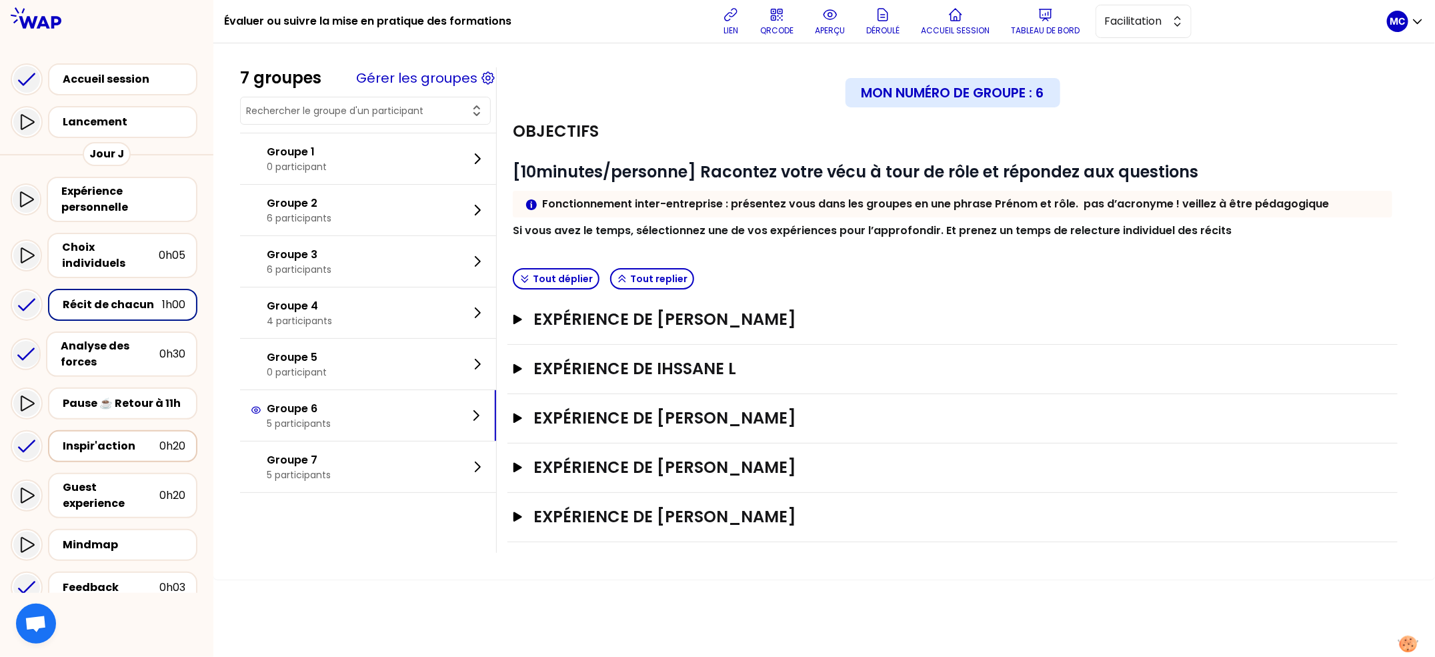
click at [121, 430] on div "Inspir'action 0h20" at bounding box center [122, 446] width 149 height 32
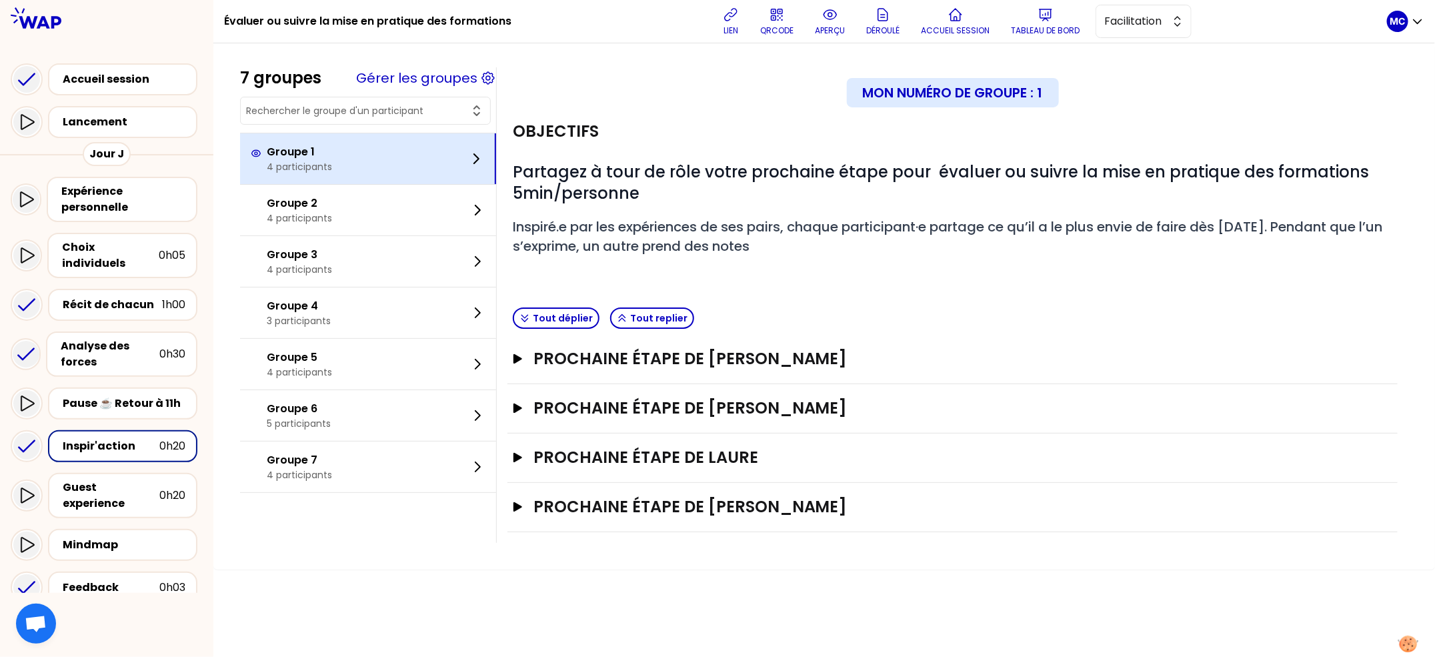
click at [321, 169] on p "4 participants" at bounding box center [299, 166] width 65 height 13
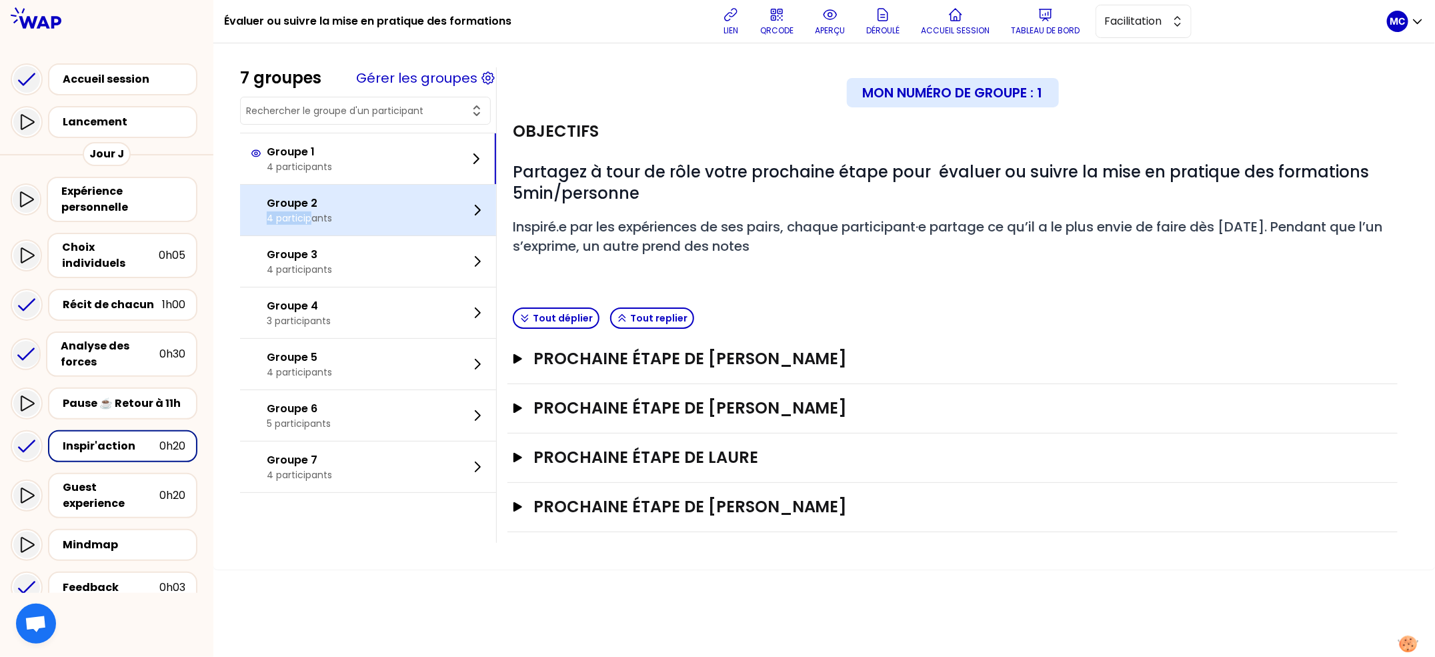
click at [327, 214] on p "4 participants" at bounding box center [299, 217] width 65 height 13
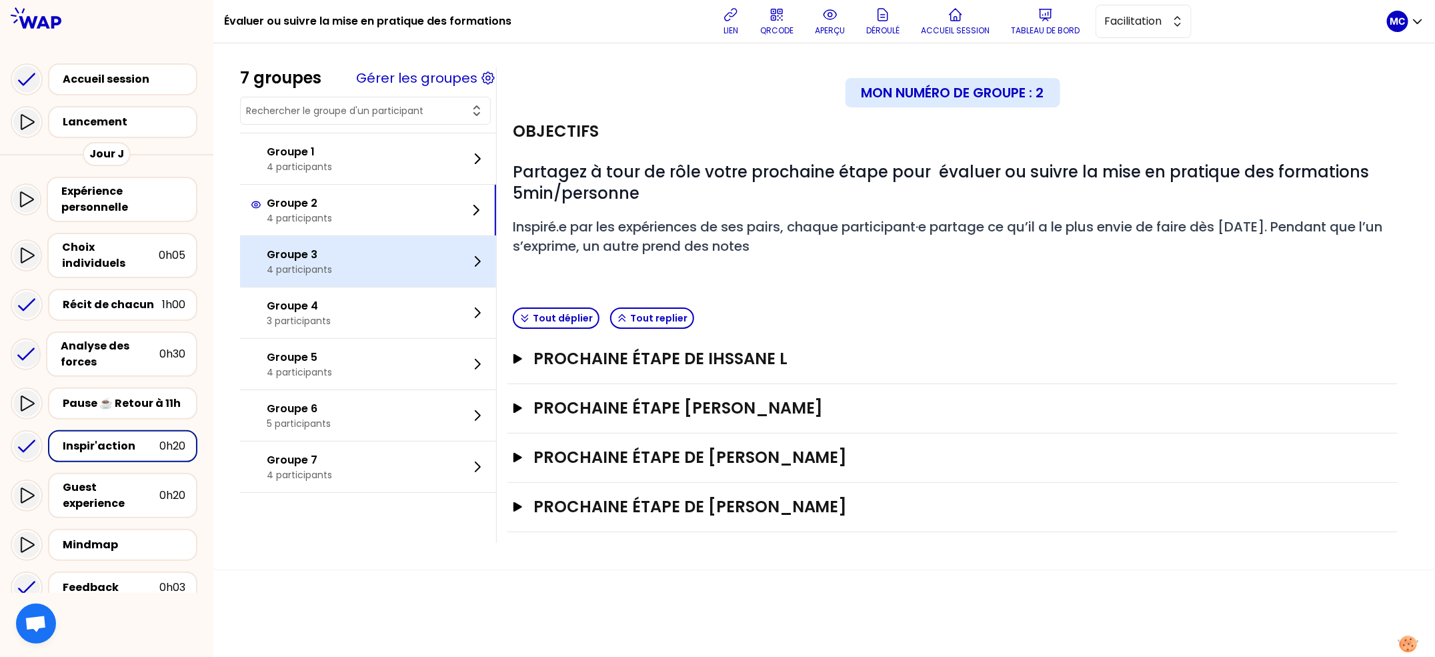
click at [332, 260] on p "Groupe 3" at bounding box center [299, 255] width 65 height 16
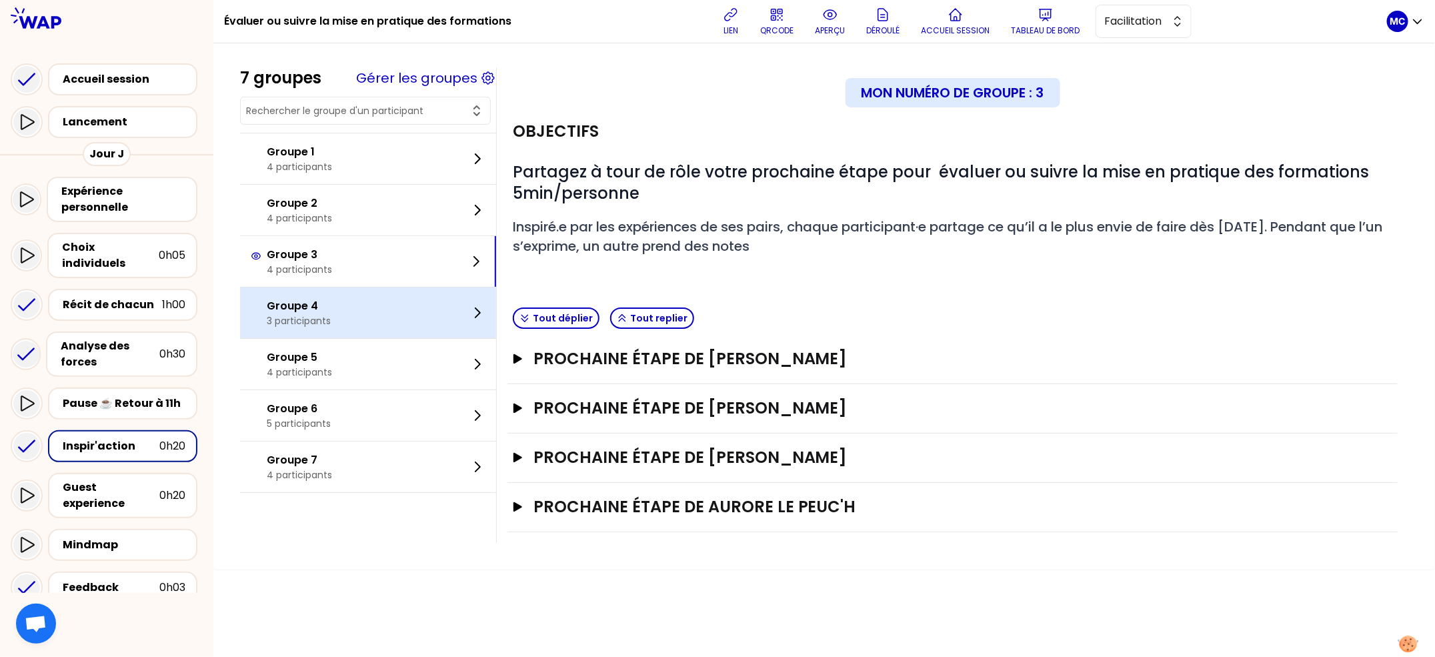
click at [353, 311] on div "Groupe 4 3 participants" at bounding box center [368, 312] width 256 height 51
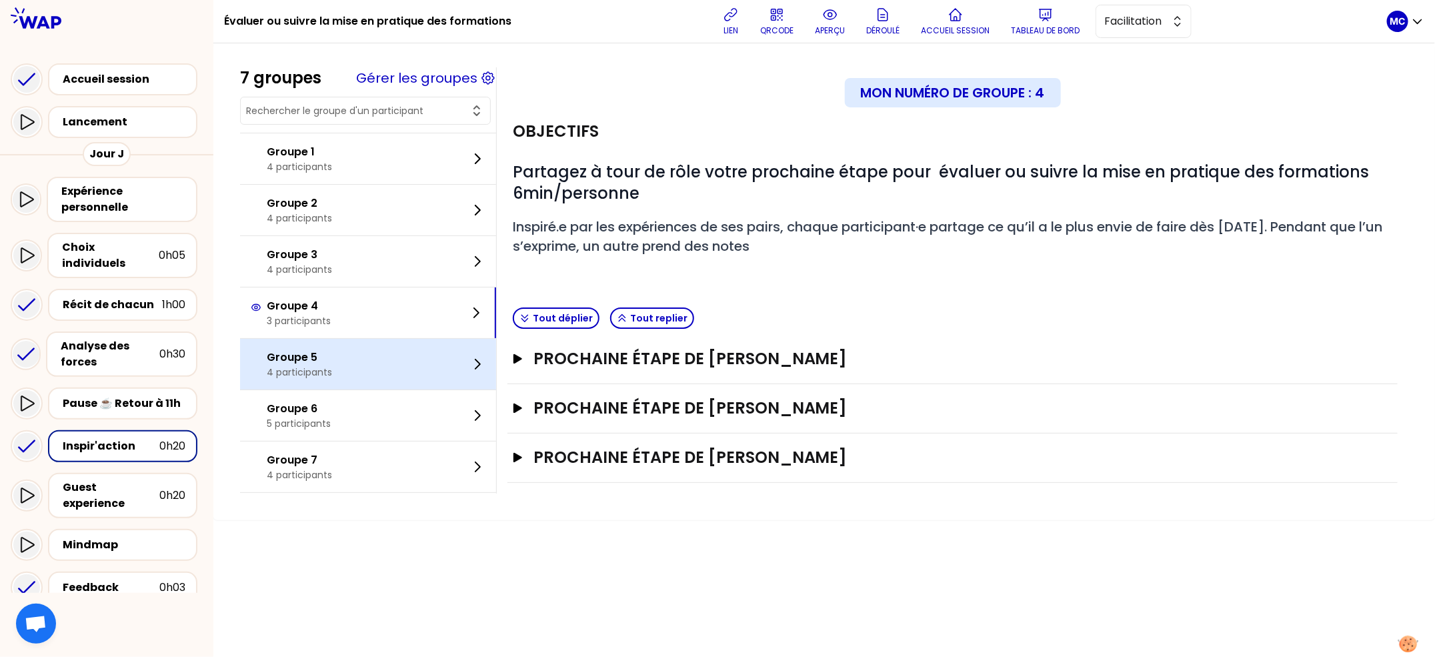
click at [373, 361] on div "Groupe 5 4 participants" at bounding box center [368, 364] width 256 height 51
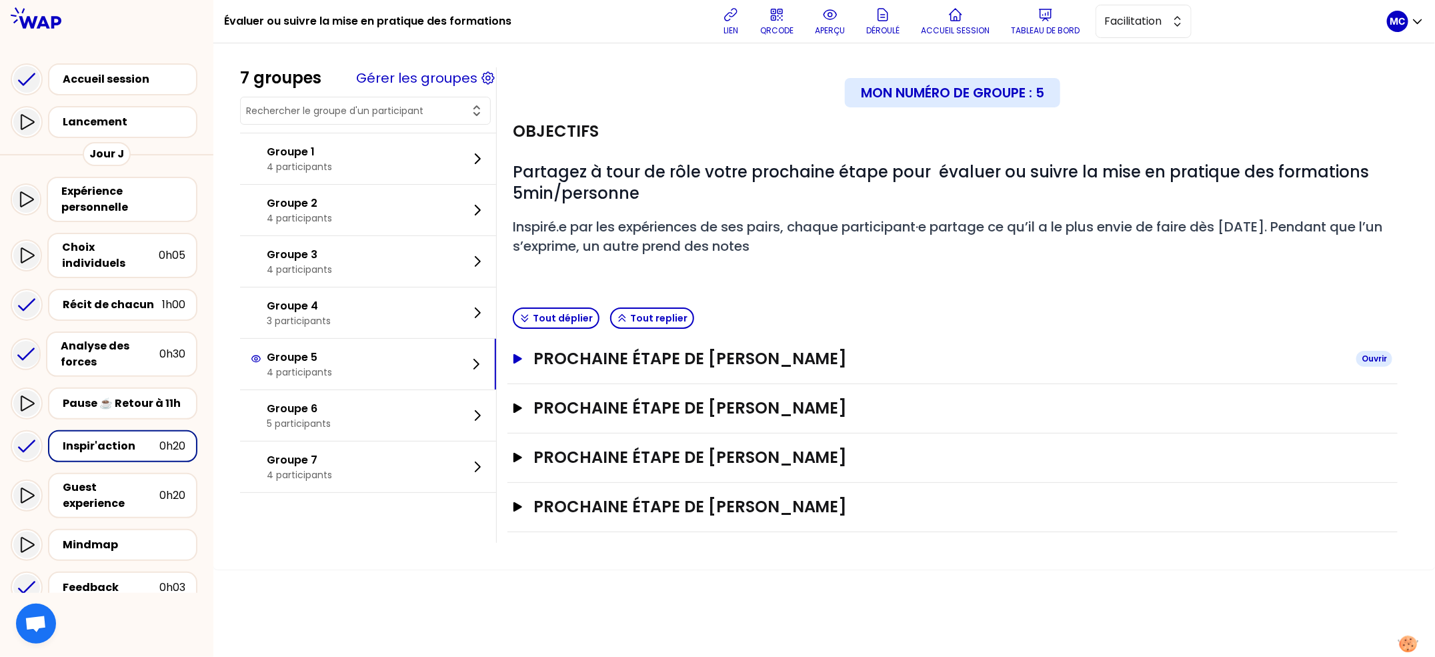
click at [721, 366] on h3 "Prochaine étape de [PERSON_NAME]" at bounding box center [939, 358] width 812 height 21
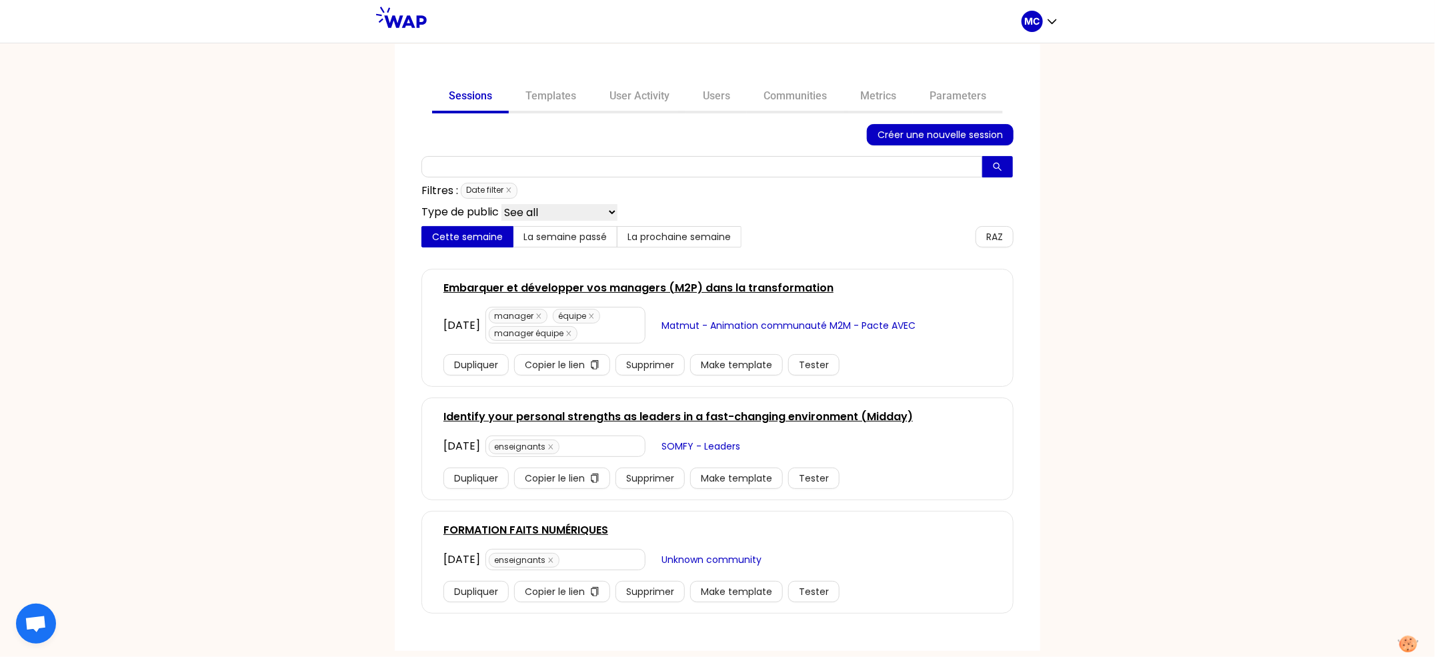
click at [820, 79] on div "Sessions Templates User Activity Users Communities Metrics Parameters Créer une…" at bounding box center [717, 347] width 645 height 607
click at [818, 89] on link "Communities" at bounding box center [795, 97] width 97 height 32
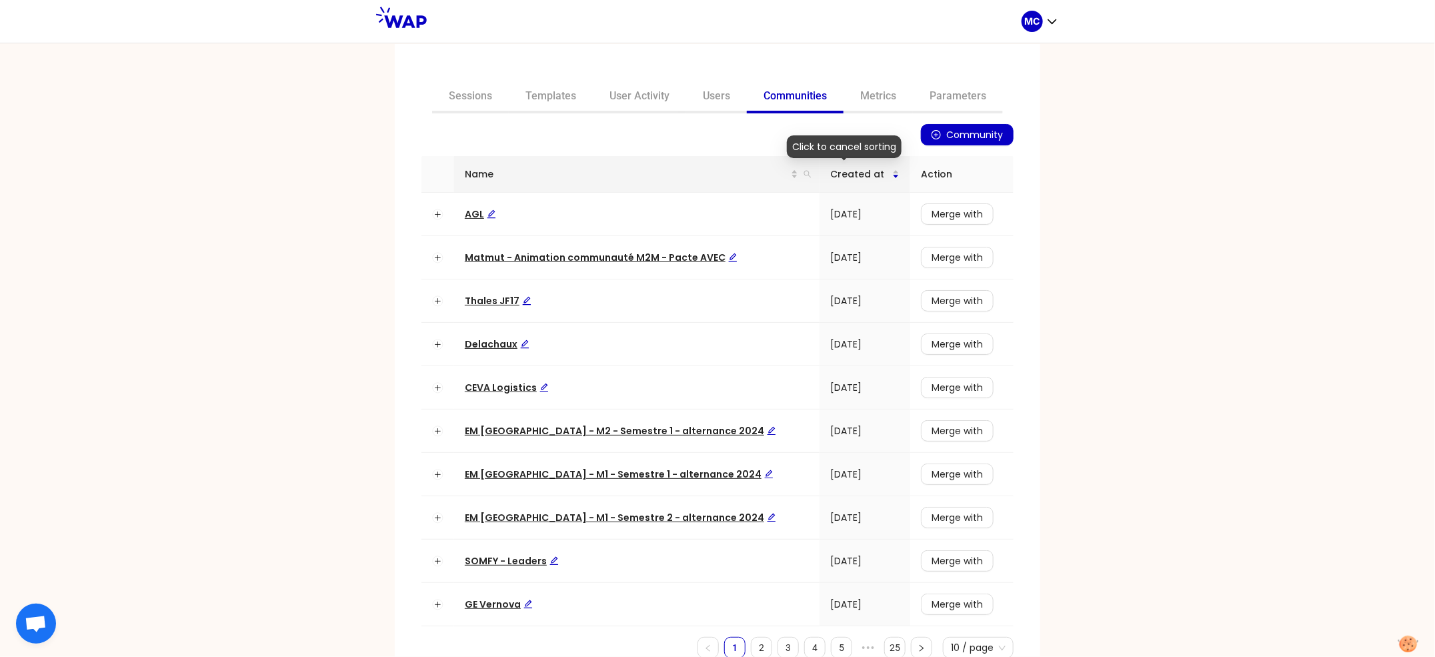
click at [792, 168] on th "Name" at bounding box center [636, 174] width 365 height 37
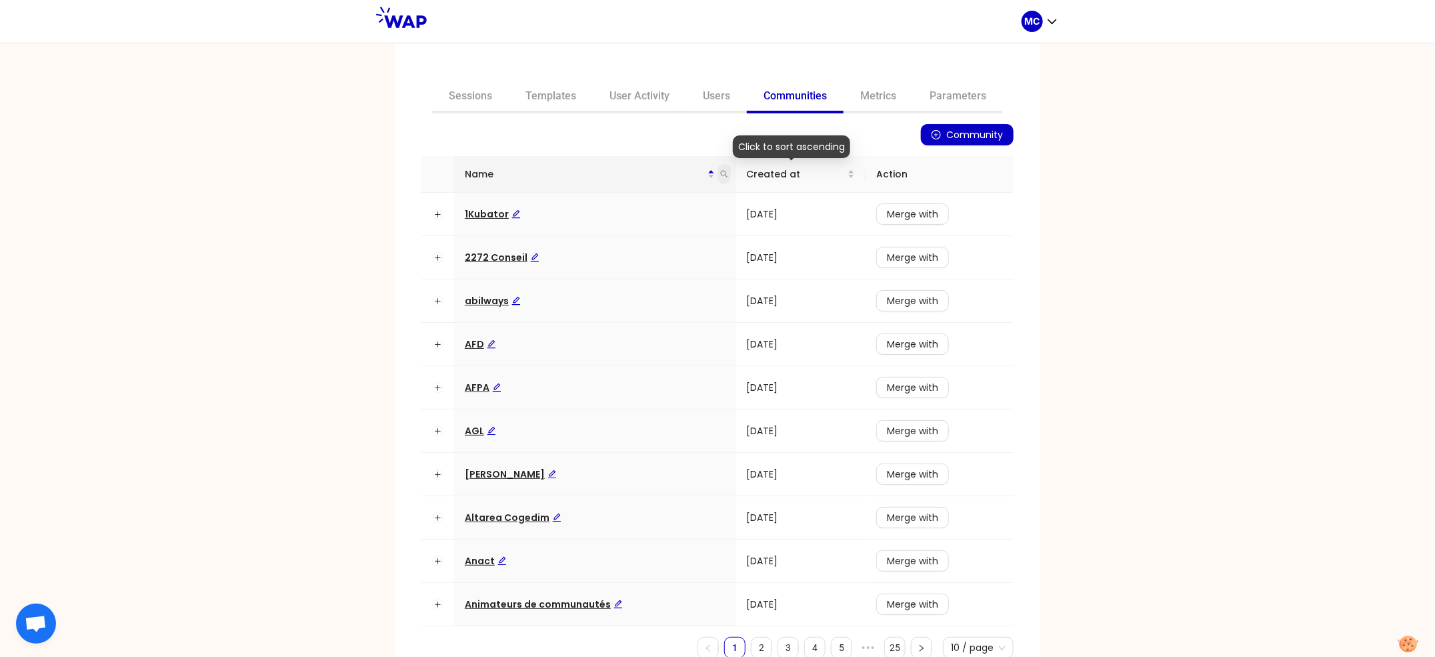
click at [720, 172] on icon "search" at bounding box center [723, 174] width 7 height 7
type input "dir"
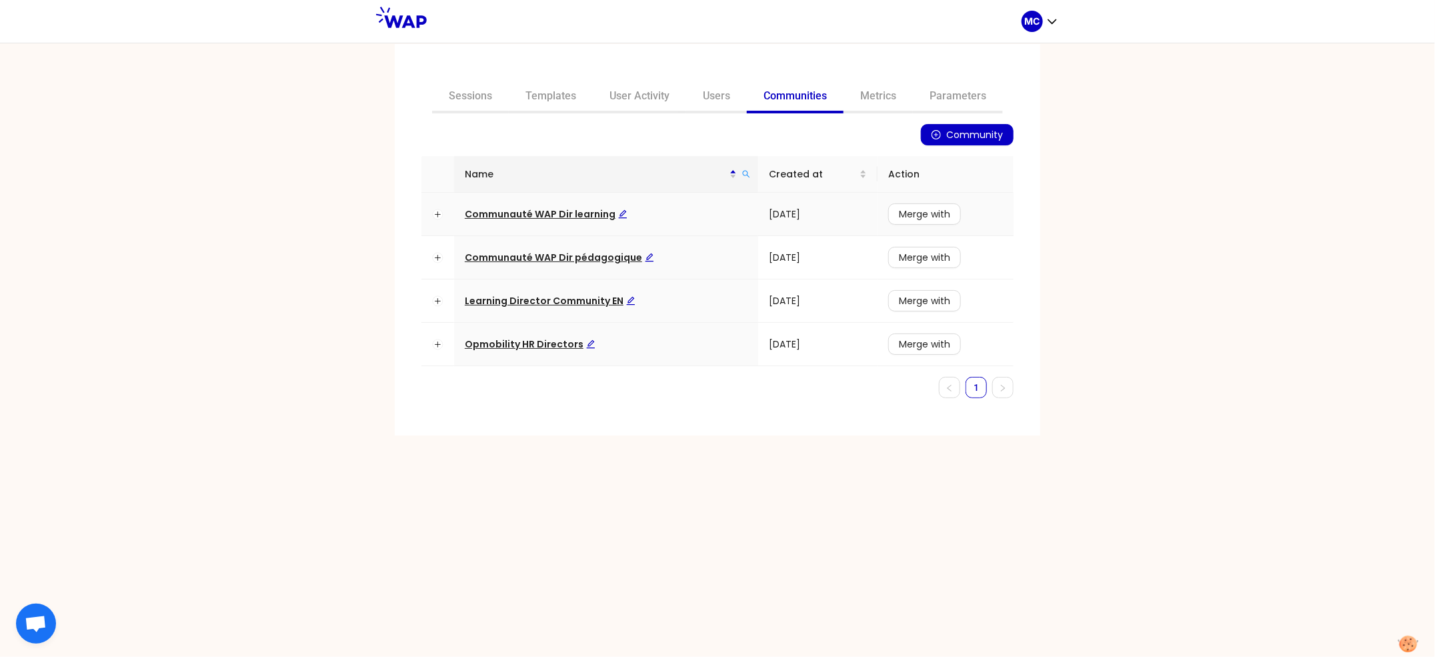
click at [571, 217] on span "Communauté WAP Dir learning" at bounding box center [546, 213] width 163 height 13
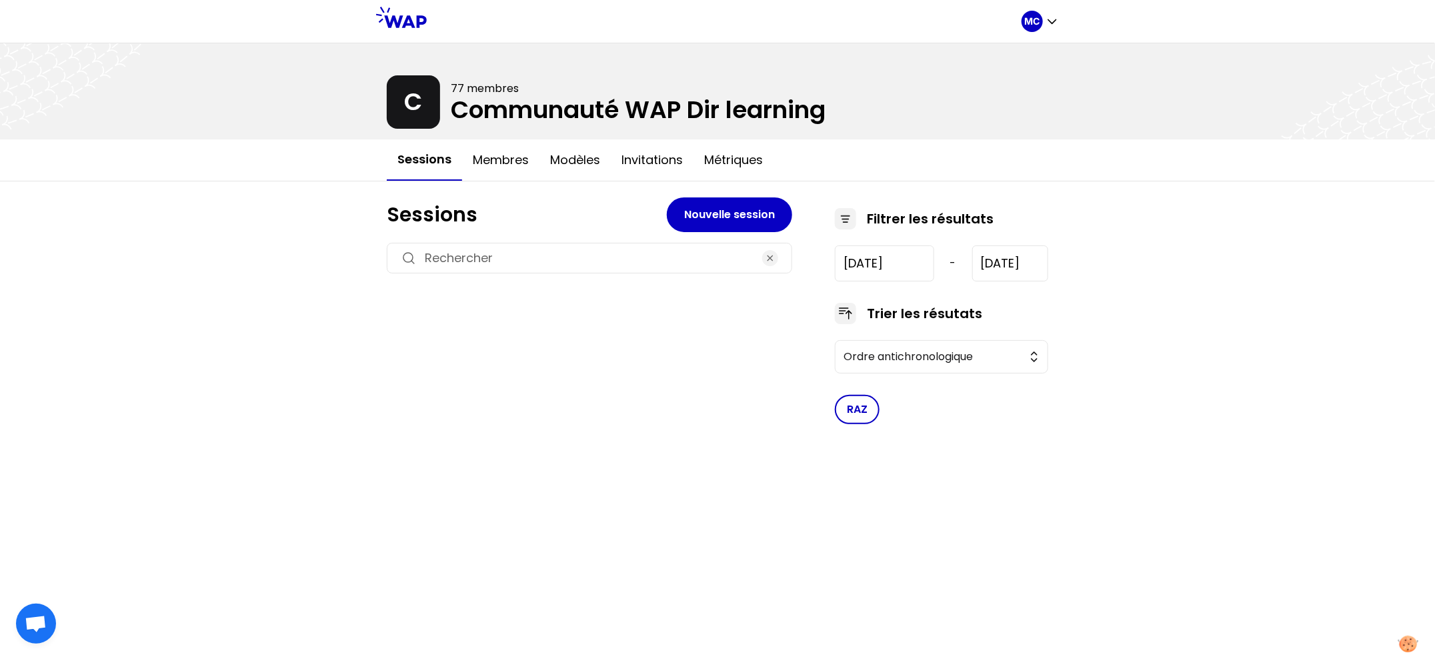
type input "[DATE]"
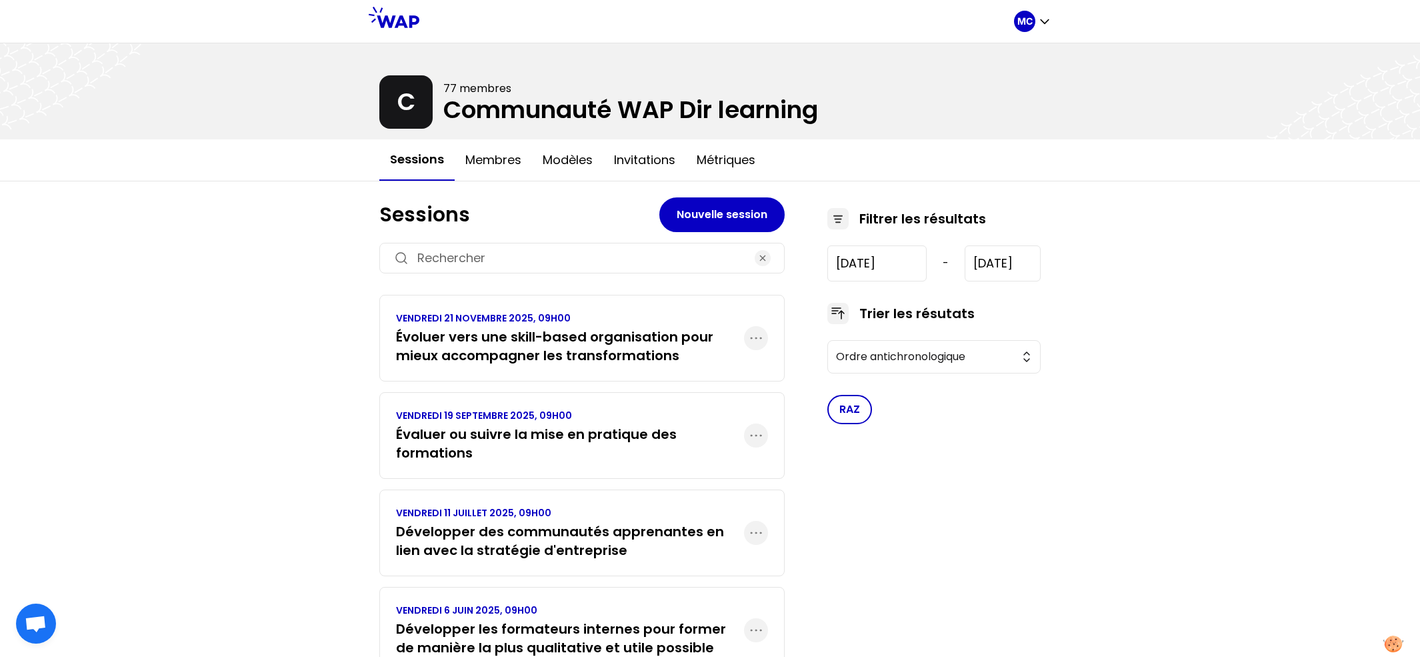
scroll to position [320, 0]
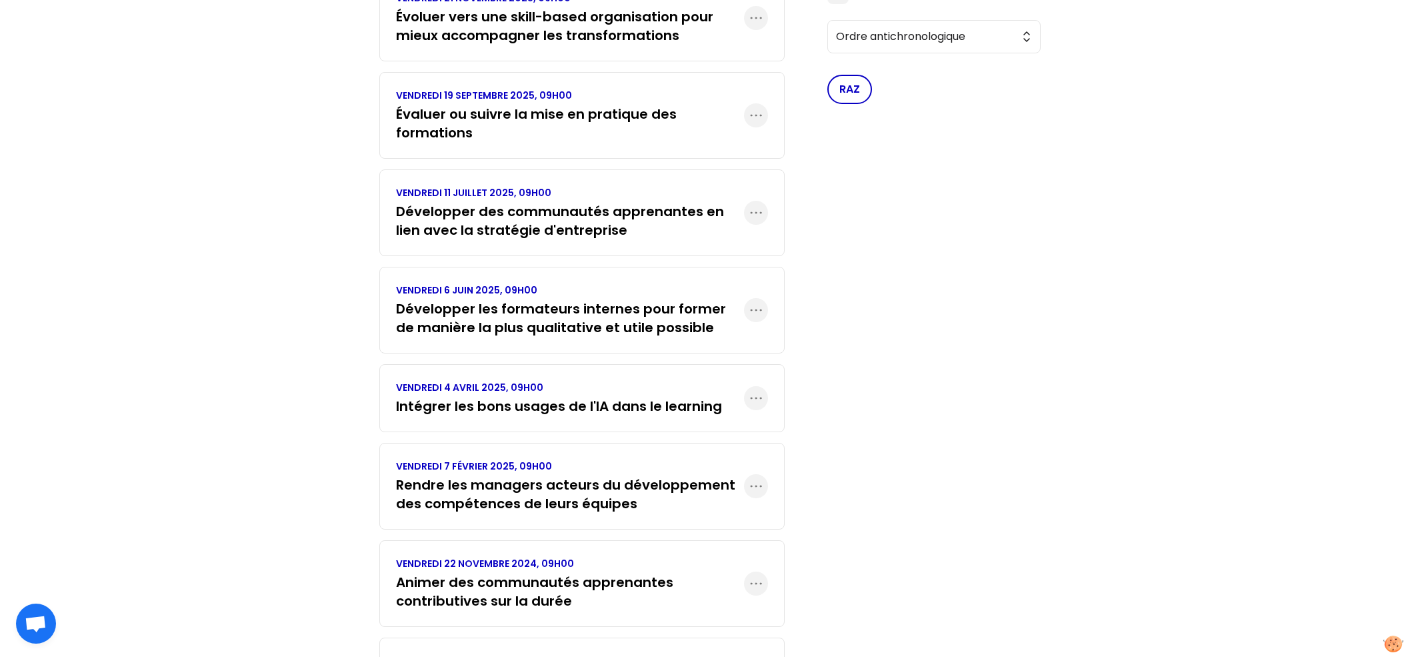
click at [629, 315] on h3 "Développer les formateurs internes pour former de manière la plus qualitative e…" at bounding box center [570, 317] width 348 height 37
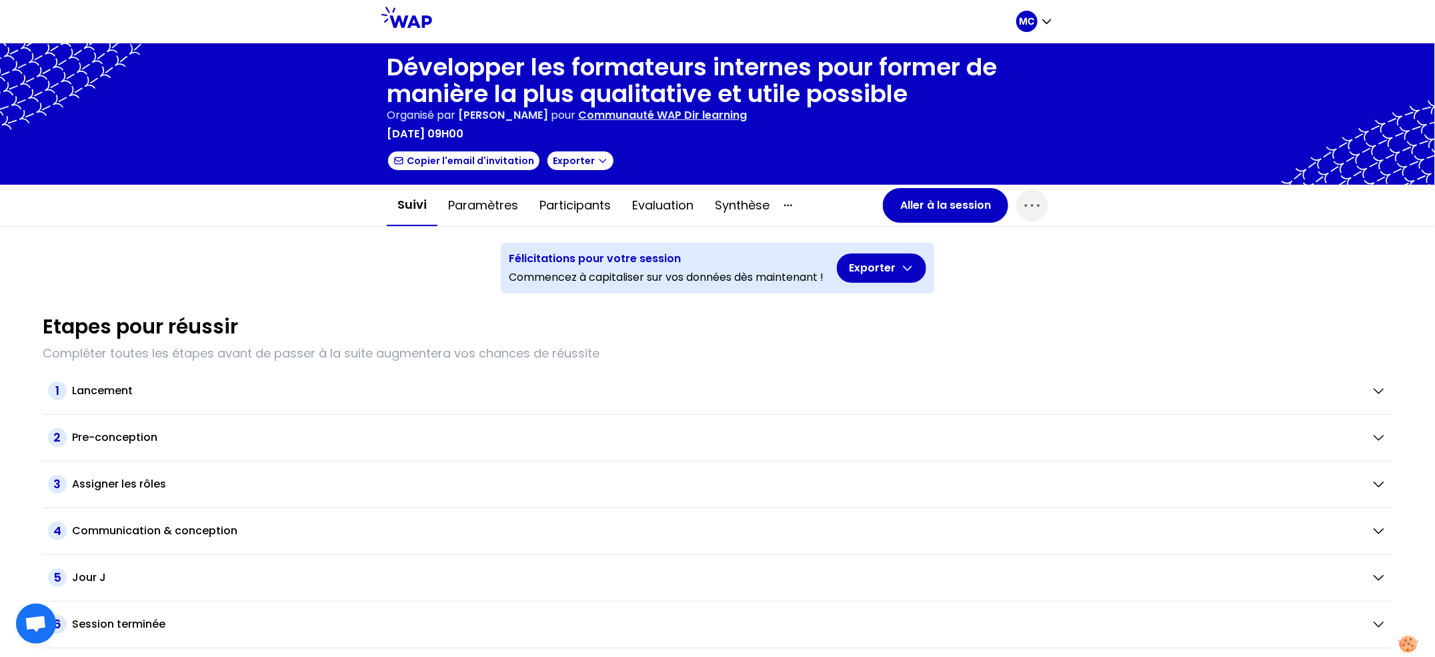
click at [755, 301] on div "Etapes pour réussir Compléter toutes les étapes avant de passer à la suite augm…" at bounding box center [717, 473] width 1371 height 349
